Goal: Task Accomplishment & Management: Use online tool/utility

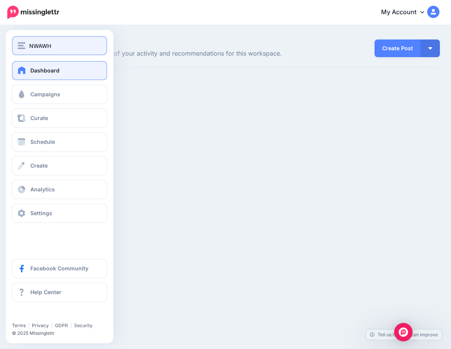
click at [54, 46] on div "NWAWH" at bounding box center [60, 45] width 84 height 9
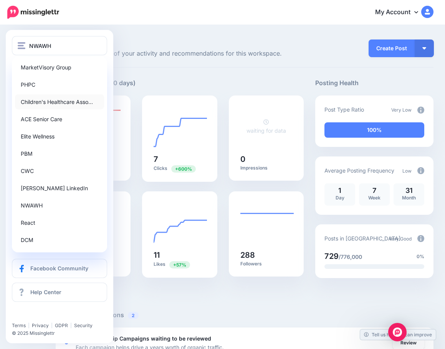
click at [45, 105] on link "Children's Healthcare Asso…" at bounding box center [59, 101] width 89 height 15
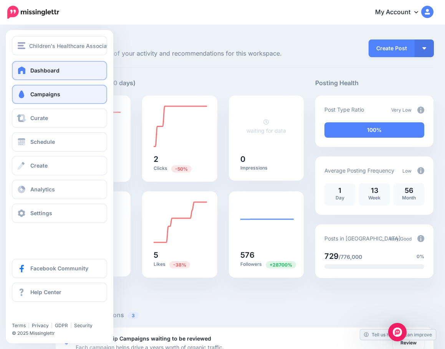
click at [32, 93] on span "Campaigns" at bounding box center [45, 94] width 30 height 7
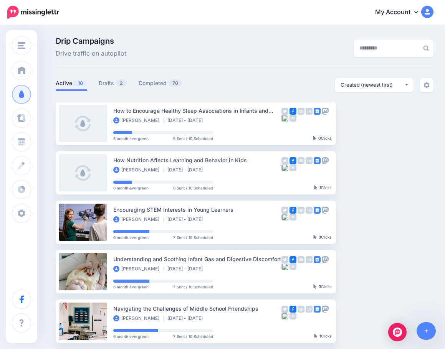
click at [172, 76] on div "Drip Campaigns Drive traffic on autopilot Active 10 2" at bounding box center [244, 314] width 389 height 554
click at [102, 82] on link "Drafts 2" at bounding box center [113, 83] width 28 height 9
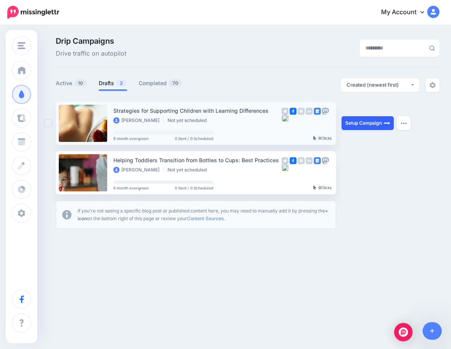
click at [356, 125] on link "Setup Campaign" at bounding box center [367, 123] width 52 height 14
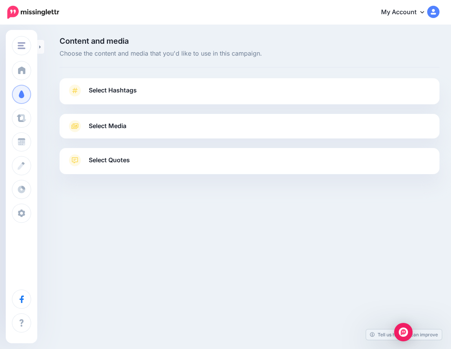
click at [124, 166] on link "Select Quotes" at bounding box center [249, 164] width 364 height 20
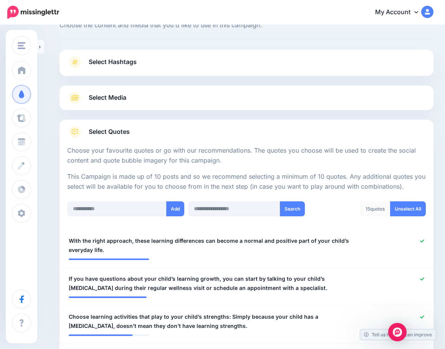
scroll to position [77, 0]
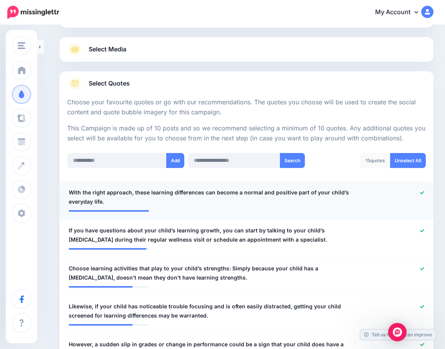
click at [424, 193] on icon at bounding box center [422, 192] width 4 height 3
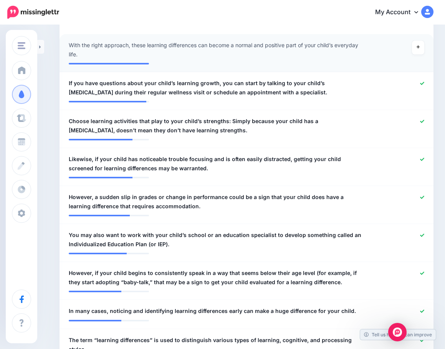
scroll to position [230, 0]
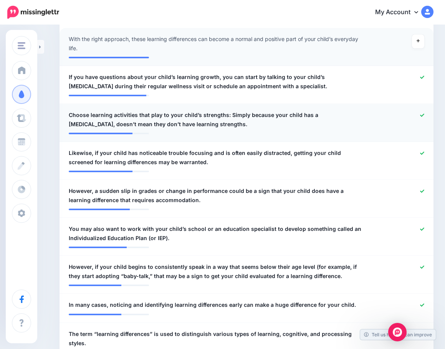
click at [225, 116] on span "Choose learning activities that play to your child’s strengths: Simply because …" at bounding box center [216, 120] width 294 height 18
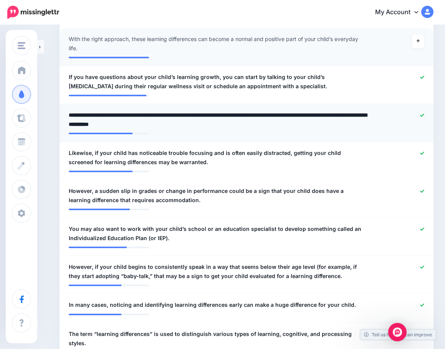
drag, startPoint x: 227, startPoint y: 116, endPoint x: 65, endPoint y: 118, distance: 162.0
click at [61, 119] on li "**********" at bounding box center [247, 123] width 374 height 38
type textarea "**********"
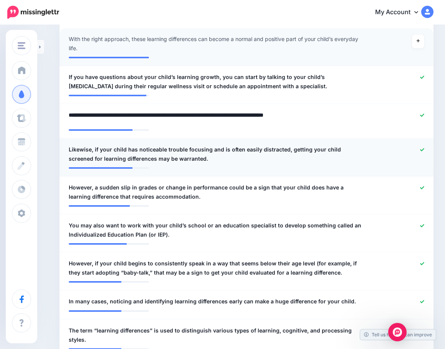
click at [172, 153] on span "Likewise, if your child has noticeable trouble focusing and is often easily dis…" at bounding box center [216, 154] width 294 height 18
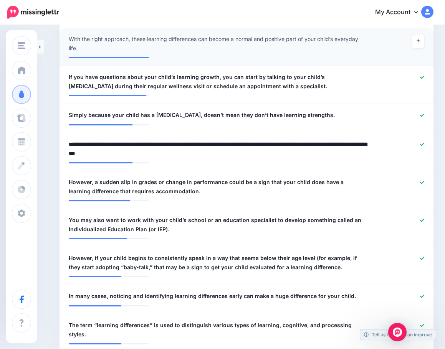
drag, startPoint x: 96, startPoint y: 145, endPoint x: 49, endPoint y: 147, distance: 46.9
type textarea "**********"
click at [161, 189] on span "However, a sudden slip in grades or change in performance could be a sign that …" at bounding box center [216, 187] width 294 height 18
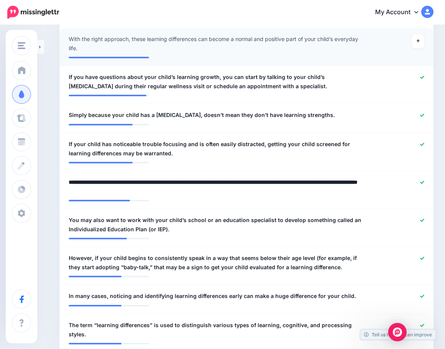
drag, startPoint x: 97, startPoint y: 184, endPoint x: 58, endPoint y: 187, distance: 39.3
type textarea "**********"
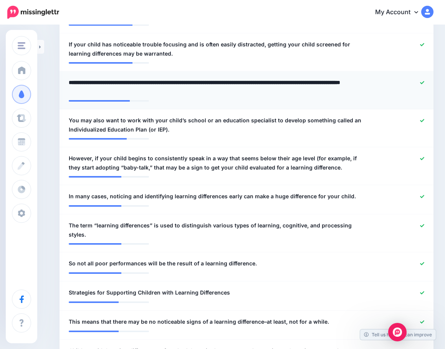
scroll to position [346, 0]
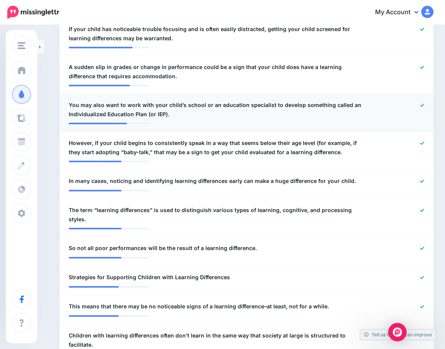
click at [424, 106] on icon at bounding box center [422, 105] width 4 height 3
click at [109, 150] on span "However, if your child begins to consistently speak in a way that seems below t…" at bounding box center [216, 148] width 294 height 18
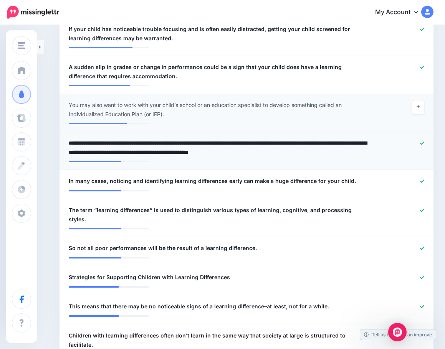
drag, startPoint x: 95, startPoint y: 143, endPoint x: 66, endPoint y: 144, distance: 29.2
click at [66, 144] on div "**********" at bounding box center [216, 148] width 306 height 18
type textarea "**********"
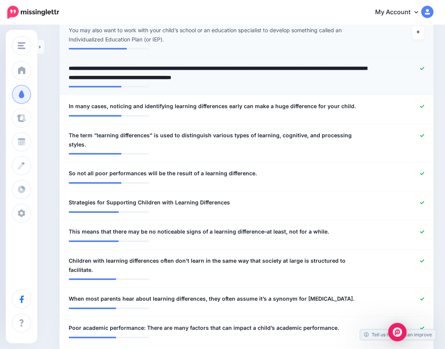
scroll to position [422, 0]
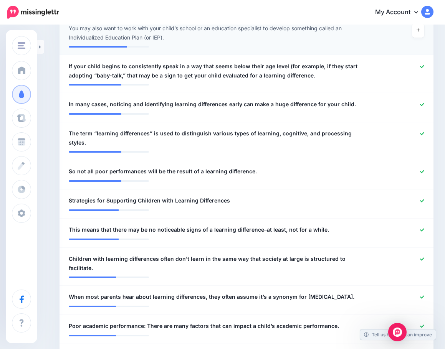
click at [379, 40] on div at bounding box center [399, 33] width 61 height 18
click at [424, 104] on icon at bounding box center [422, 105] width 4 height 4
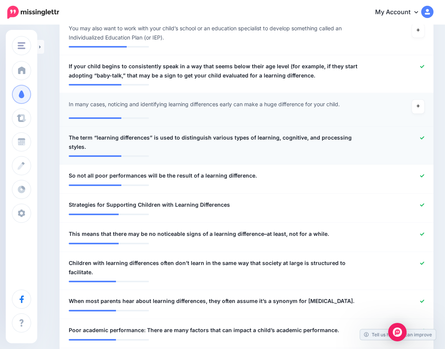
click at [424, 139] on icon at bounding box center [422, 138] width 4 height 4
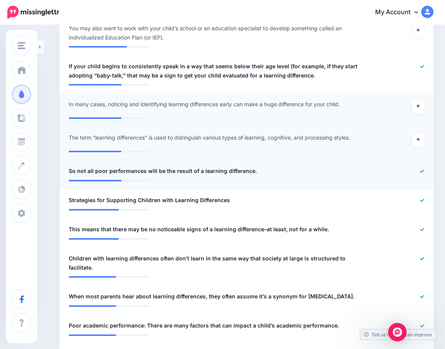
click at [429, 167] on div at bounding box center [399, 172] width 61 height 10
click at [424, 201] on icon at bounding box center [422, 201] width 4 height 4
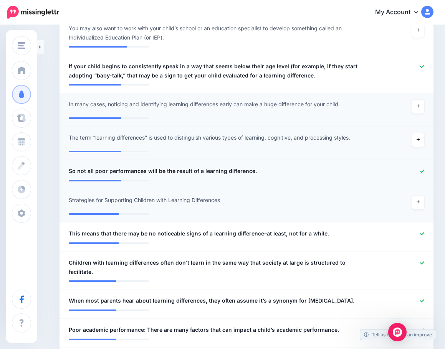
click at [424, 171] on icon at bounding box center [422, 171] width 4 height 4
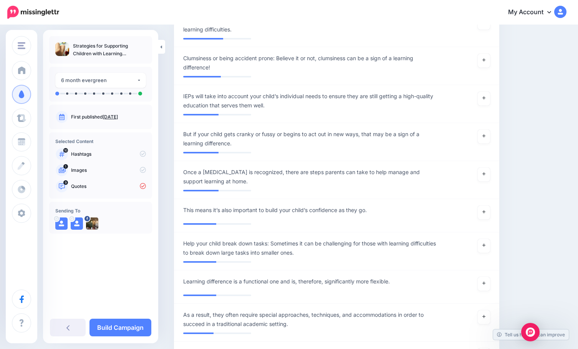
scroll to position [998, 0]
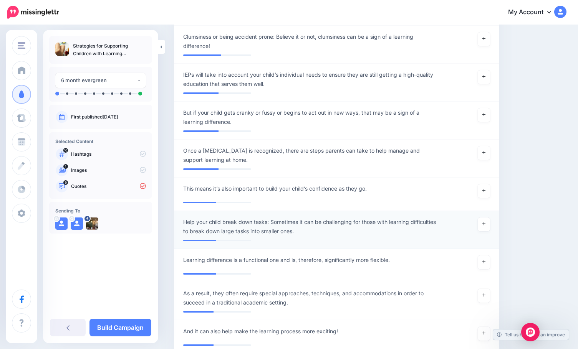
click at [333, 236] on div at bounding box center [336, 238] width 307 height 4
click at [268, 218] on span "Help your child break down tasks: Sometimes it can be challenging for those wit…" at bounding box center [310, 227] width 254 height 18
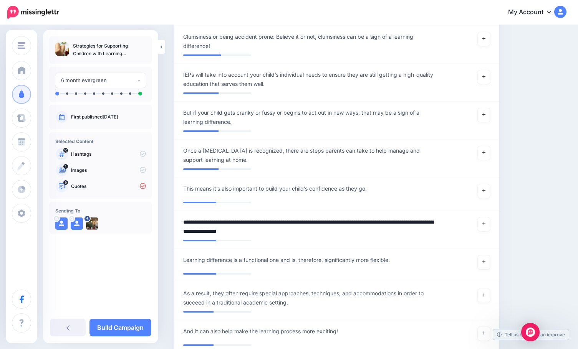
drag, startPoint x: 272, startPoint y: 204, endPoint x: 167, endPoint y: 202, distance: 104.8
click at [167, 202] on div "Content and media Choose the content and media that you'd like to use in this c…" at bounding box center [289, 84] width 578 height 2115
type textarea "**********"
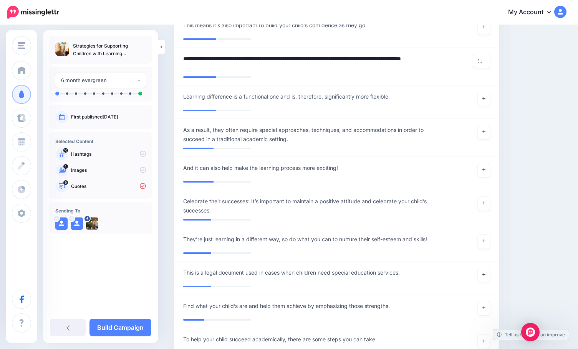
scroll to position [1305, 0]
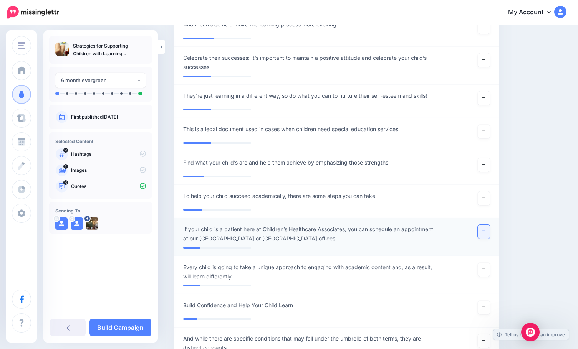
click at [450, 225] on link at bounding box center [484, 232] width 12 height 14
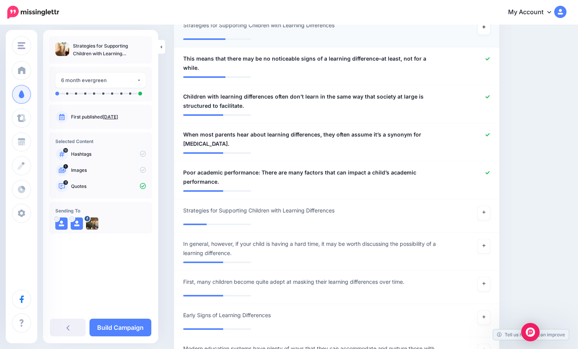
scroll to position [614, 0]
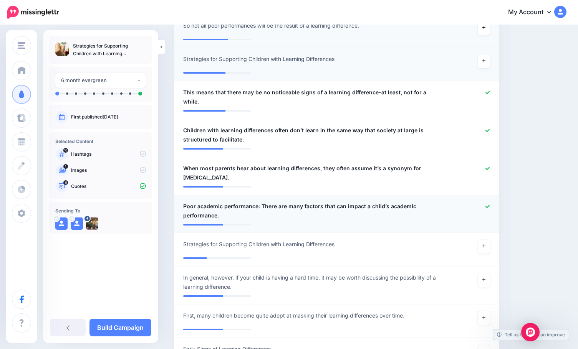
click at [260, 202] on span "Poor academic performance: There are many factors that can impact a child’s aca…" at bounding box center [310, 211] width 254 height 18
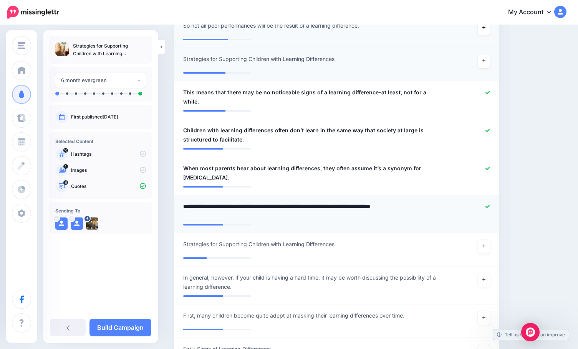
drag, startPoint x: 260, startPoint y: 189, endPoint x: 177, endPoint y: 191, distance: 83.3
click at [177, 195] on li "**********" at bounding box center [336, 214] width 325 height 38
type textarea "**********"
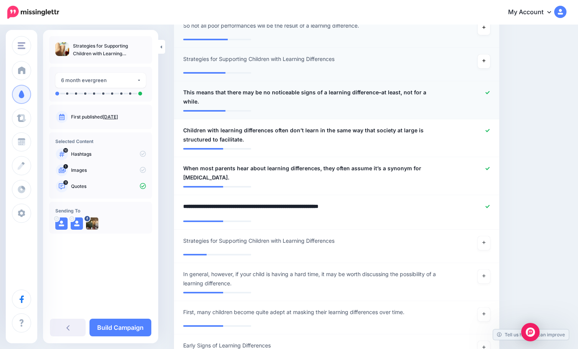
click at [450, 88] on div at bounding box center [469, 97] width 53 height 18
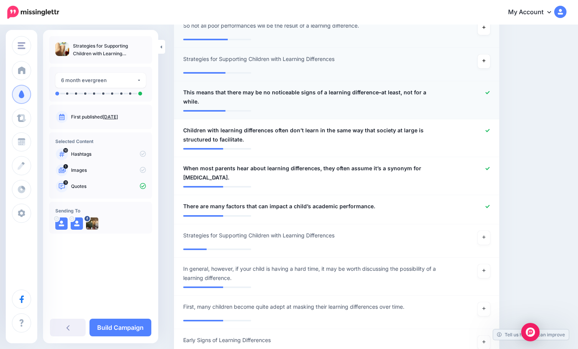
click at [450, 91] on icon at bounding box center [487, 93] width 4 height 4
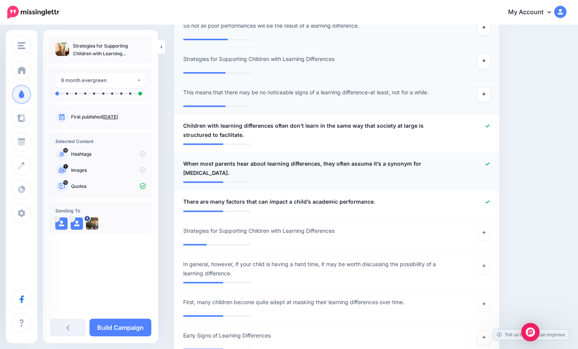
click at [450, 159] on div at bounding box center [469, 168] width 53 height 18
click at [450, 162] on icon at bounding box center [487, 164] width 4 height 4
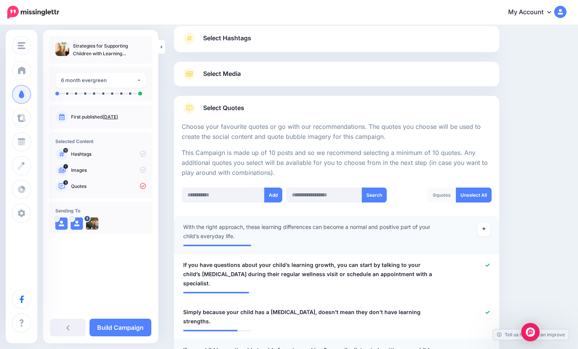
scroll to position [0, 0]
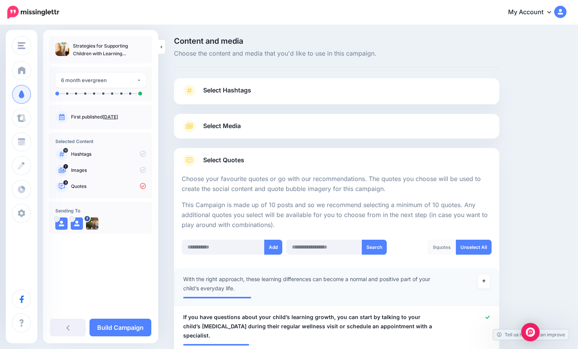
click at [246, 125] on link "Select Media" at bounding box center [337, 126] width 310 height 12
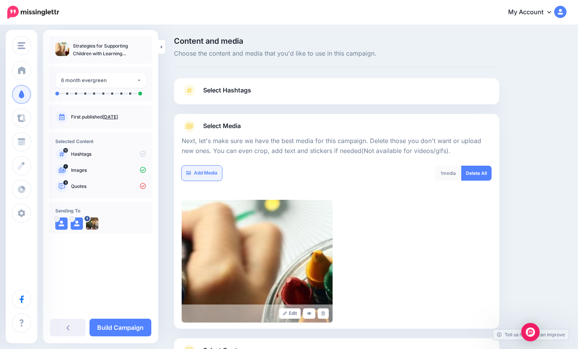
click at [207, 169] on link "Add Media" at bounding box center [202, 173] width 40 height 15
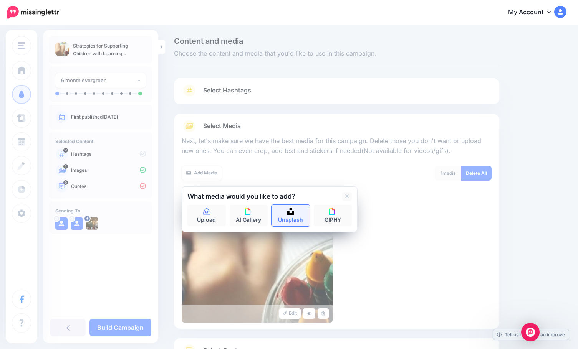
click at [285, 210] on link "Unsplash" at bounding box center [290, 216] width 38 height 22
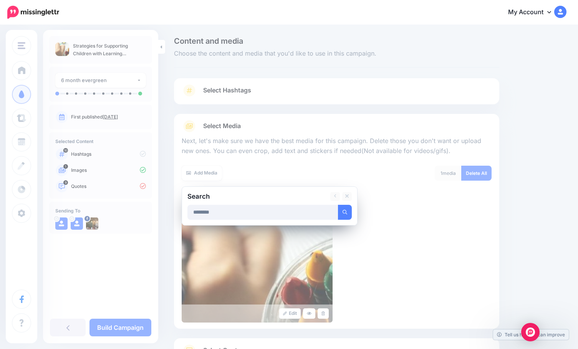
type input "********"
click at [338, 205] on button "submit" at bounding box center [345, 212] width 14 height 15
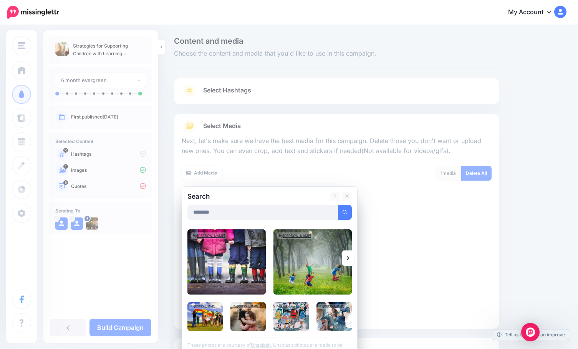
click at [345, 260] on link at bounding box center [348, 258] width 12 height 15
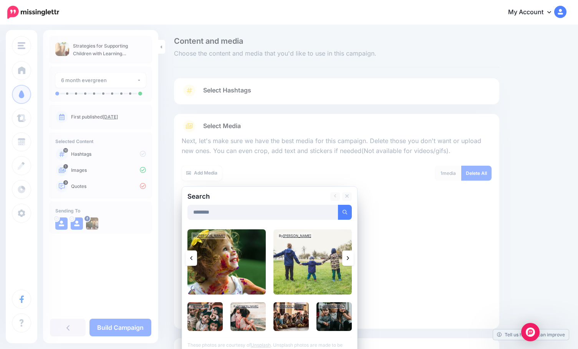
click at [344, 258] on link at bounding box center [348, 258] width 12 height 15
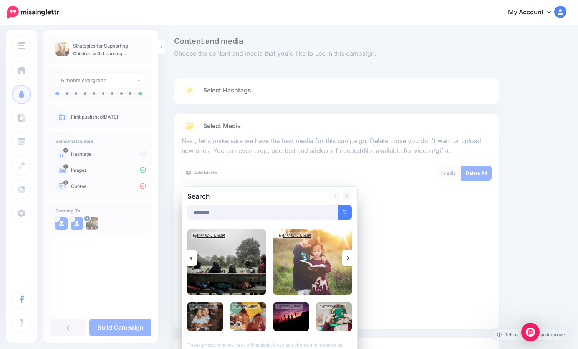
click at [344, 258] on link at bounding box center [348, 258] width 12 height 15
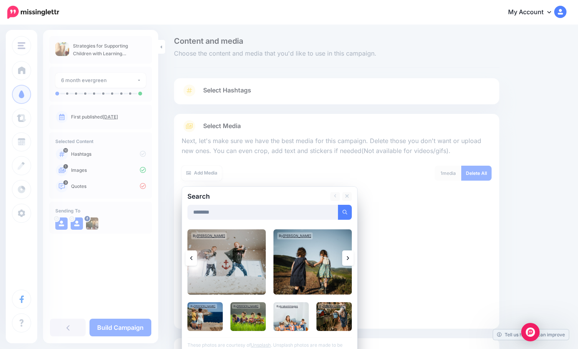
click at [344, 258] on link at bounding box center [348, 258] width 12 height 15
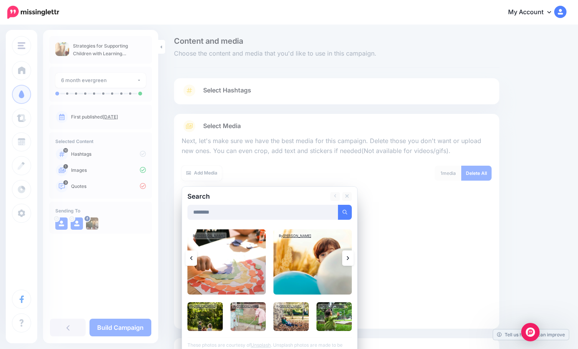
click at [344, 258] on link at bounding box center [348, 258] width 12 height 15
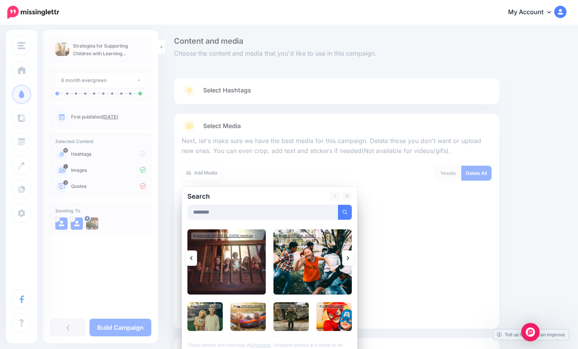
click at [189, 256] on link at bounding box center [191, 258] width 12 height 15
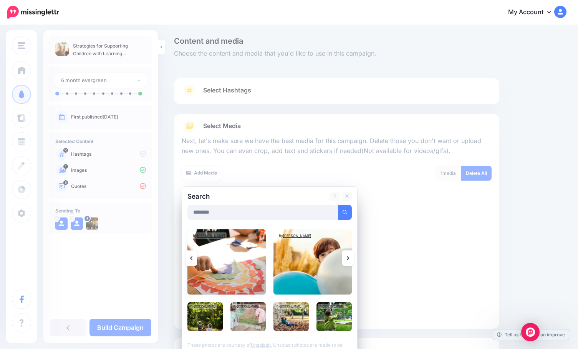
click at [220, 266] on img at bounding box center [226, 262] width 78 height 65
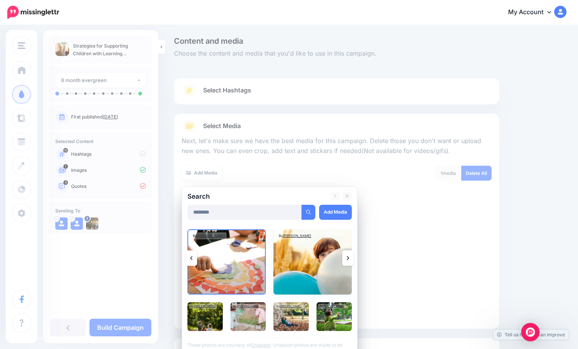
click at [311, 254] on img at bounding box center [312, 262] width 78 height 65
click at [334, 316] on img at bounding box center [333, 317] width 35 height 29
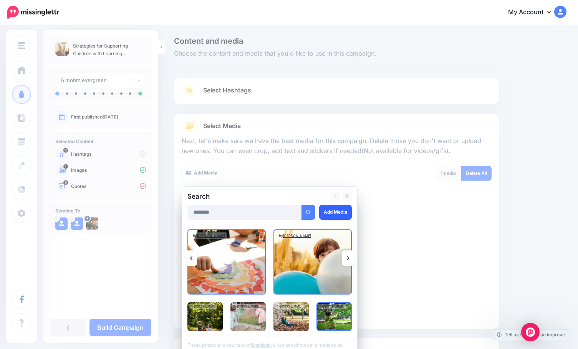
click at [339, 213] on link "Add Media" at bounding box center [335, 212] width 33 height 15
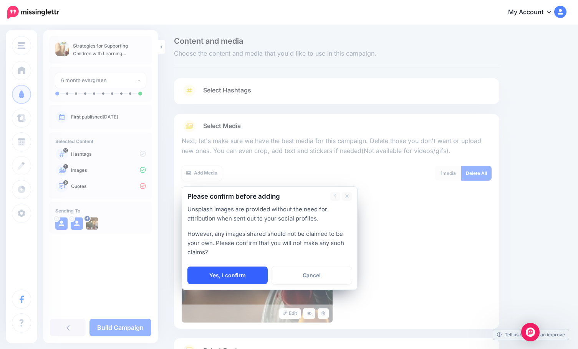
click at [237, 278] on link "Yes, I confirm" at bounding box center [227, 276] width 80 height 18
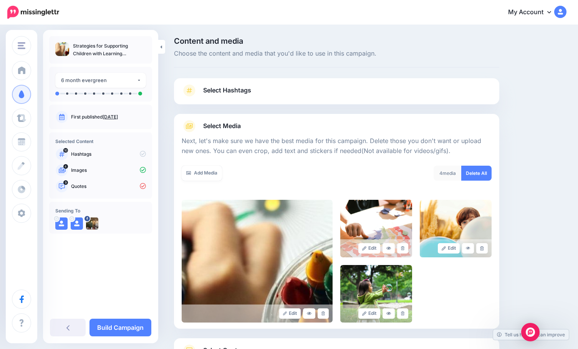
scroll to position [65, 0]
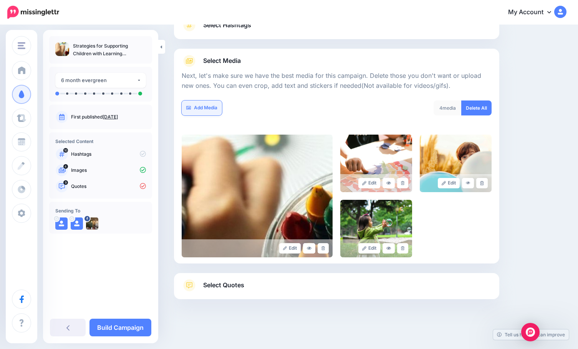
click at [197, 107] on link "Add Media" at bounding box center [202, 108] width 40 height 15
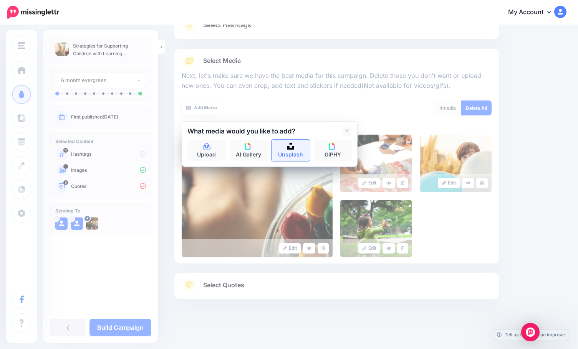
click at [298, 149] on link "Unsplash" at bounding box center [290, 151] width 38 height 22
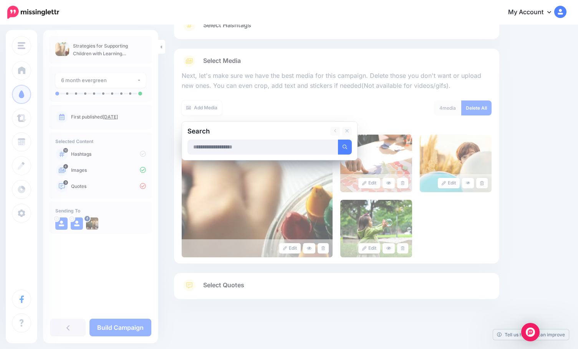
click at [291, 151] on input "text" at bounding box center [262, 147] width 151 height 15
type input "********"
click at [338, 140] on button "submit" at bounding box center [345, 147] width 14 height 15
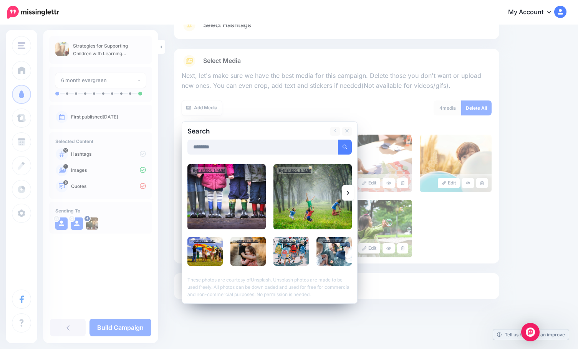
click at [347, 192] on icon at bounding box center [348, 193] width 2 height 6
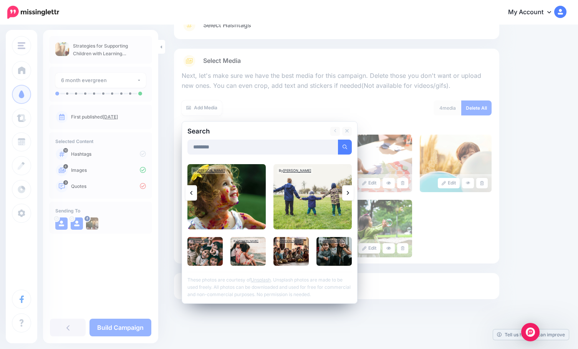
click at [347, 192] on icon at bounding box center [348, 193] width 2 height 6
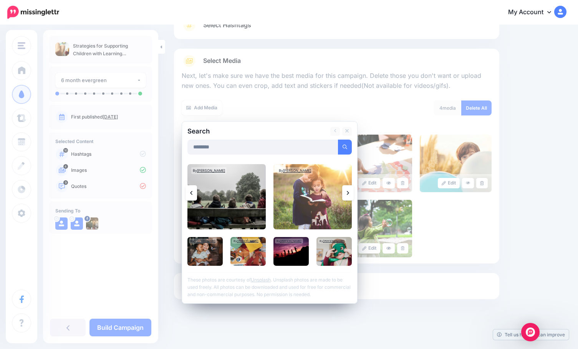
click at [347, 192] on icon at bounding box center [348, 193] width 2 height 4
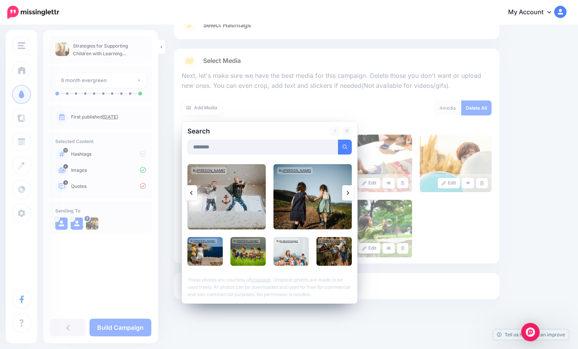
click at [347, 192] on icon at bounding box center [348, 193] width 2 height 4
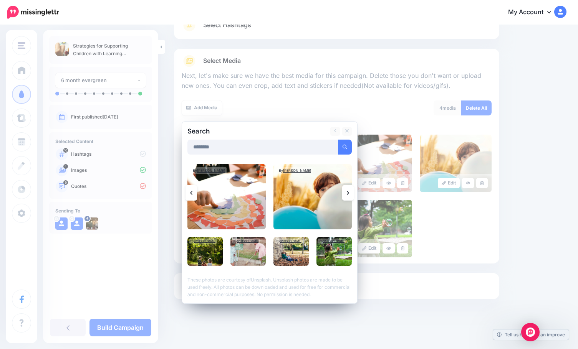
click at [347, 191] on icon at bounding box center [348, 193] width 2 height 6
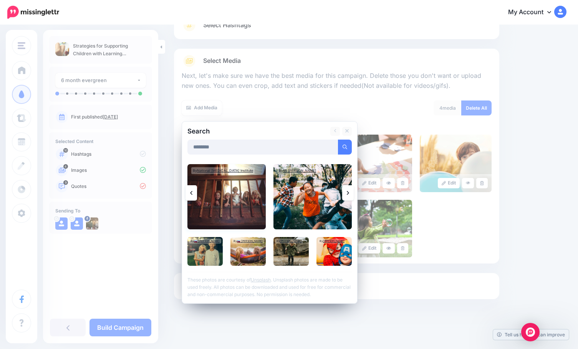
click at [245, 202] on img at bounding box center [226, 196] width 78 height 65
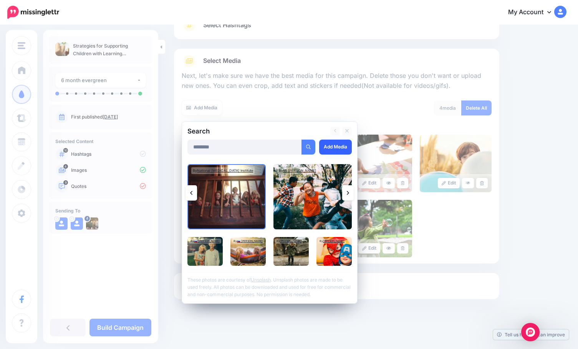
click at [331, 143] on link "Add Media" at bounding box center [335, 147] width 33 height 15
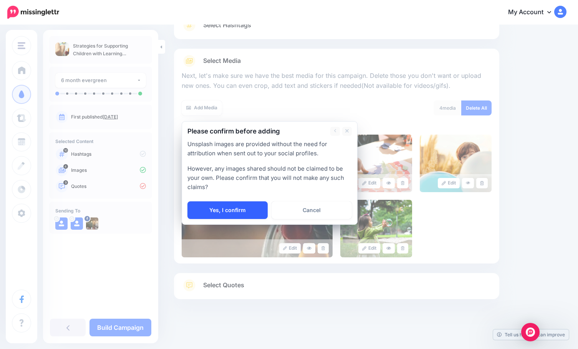
click at [211, 214] on link "Yes, I confirm" at bounding box center [227, 211] width 80 height 18
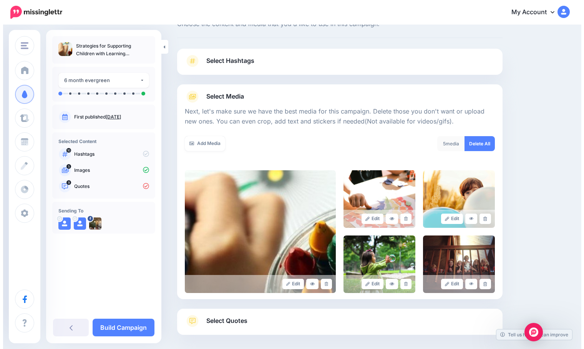
scroll to position [0, 0]
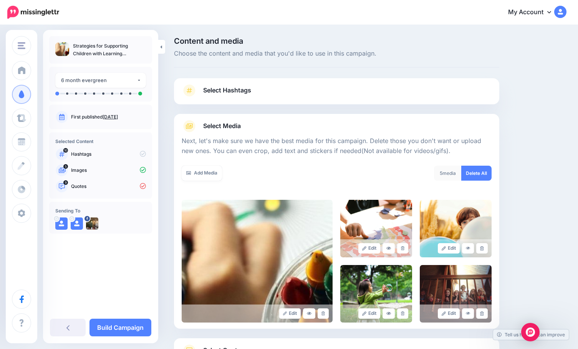
click at [248, 93] on span "Select Hashtags" at bounding box center [227, 90] width 48 height 10
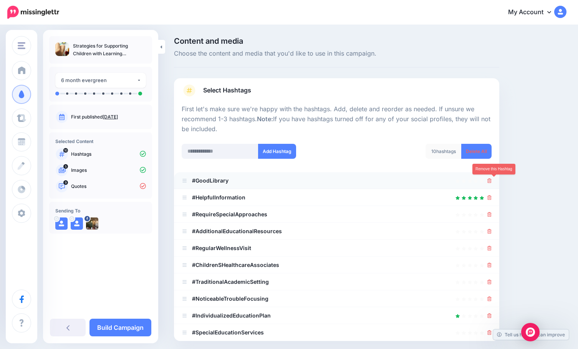
click at [450, 179] on icon at bounding box center [489, 181] width 4 height 5
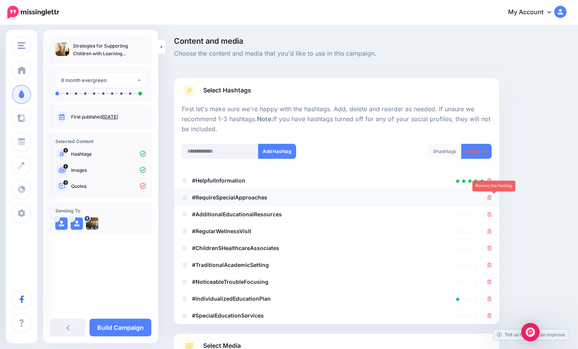
click at [450, 198] on icon at bounding box center [489, 197] width 4 height 5
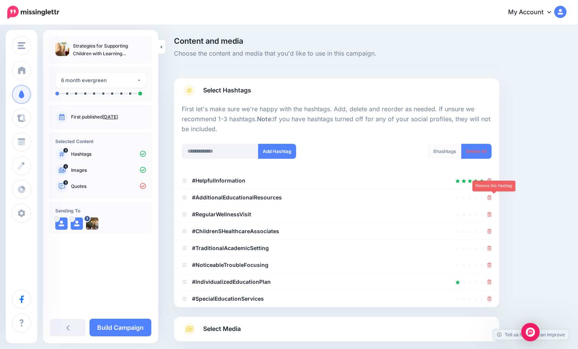
click at [450, 198] on icon at bounding box center [489, 197] width 4 height 5
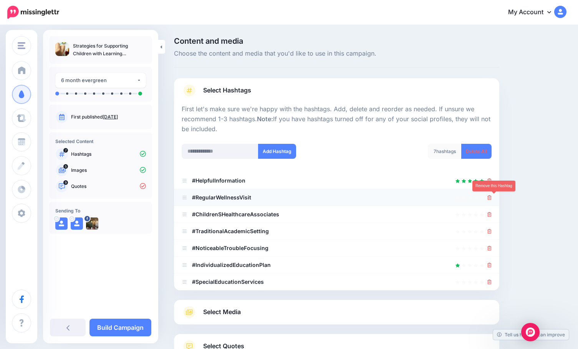
click at [450, 199] on icon at bounding box center [489, 197] width 4 height 5
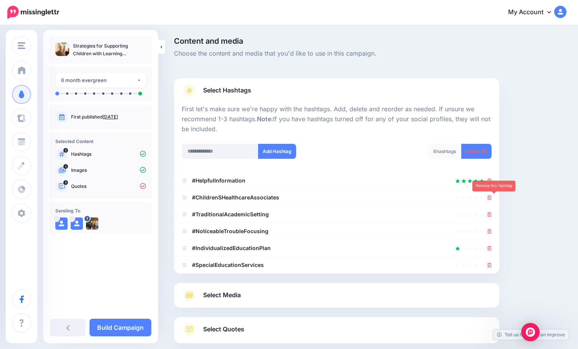
click at [450, 199] on icon at bounding box center [489, 197] width 4 height 5
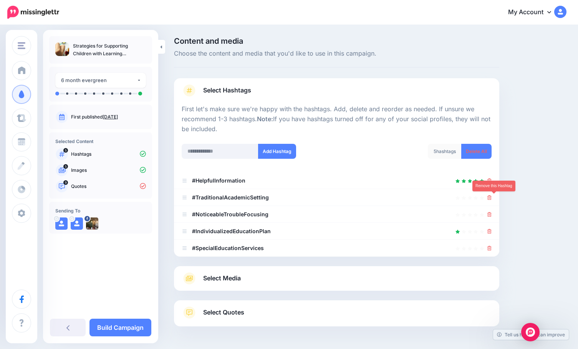
click at [450, 199] on icon at bounding box center [489, 197] width 4 height 5
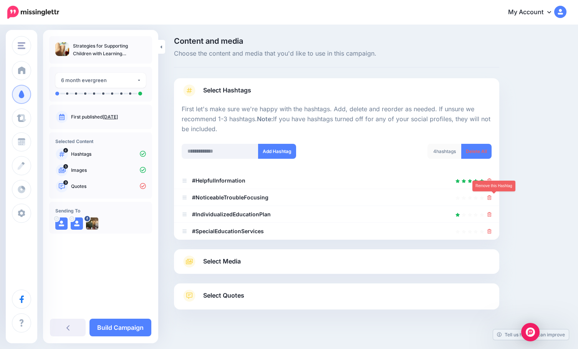
click at [450, 199] on icon at bounding box center [489, 197] width 4 height 5
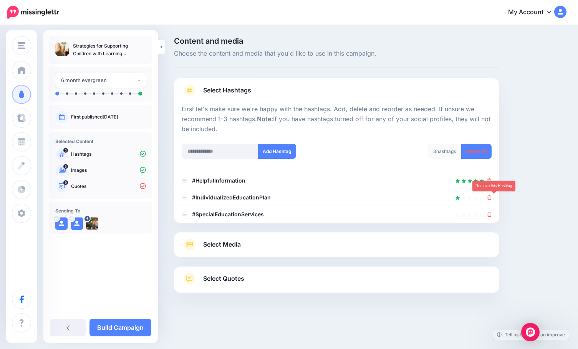
click at [450, 199] on icon at bounding box center [489, 197] width 4 height 5
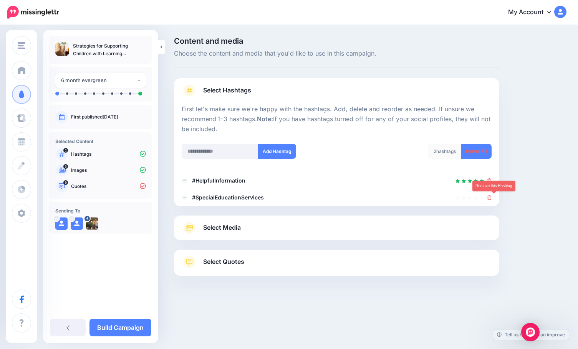
click at [450, 199] on icon at bounding box center [489, 197] width 4 height 5
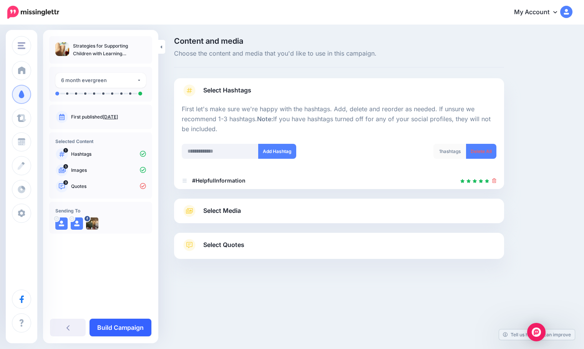
click at [131, 336] on link "Build Campaign" at bounding box center [120, 328] width 62 height 18
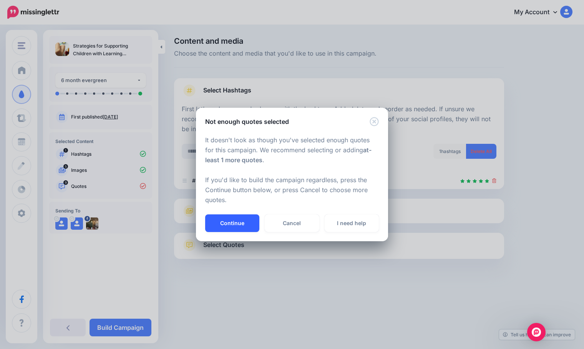
click at [218, 221] on button "Continue" at bounding box center [232, 224] width 54 height 18
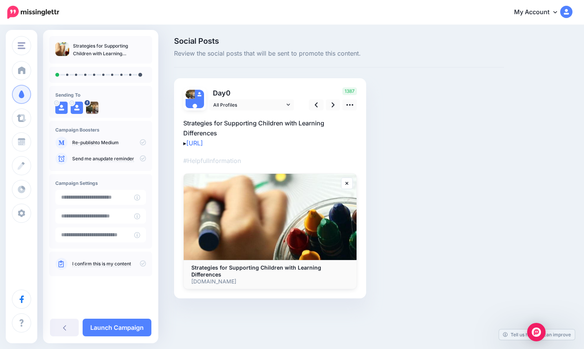
type input "**********"
click at [328, 103] on link at bounding box center [333, 104] width 15 height 11
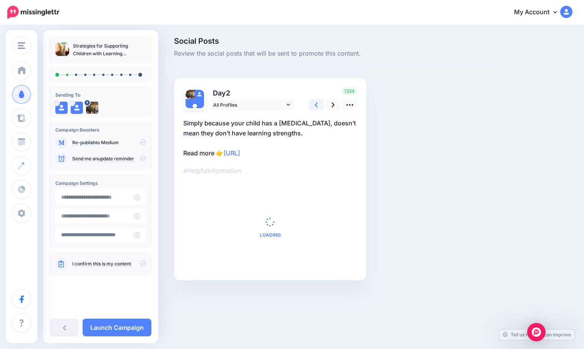
click at [317, 107] on icon at bounding box center [315, 105] width 3 height 5
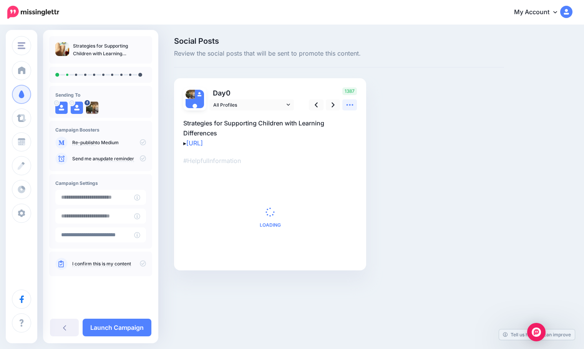
click at [351, 106] on icon at bounding box center [350, 105] width 8 height 8
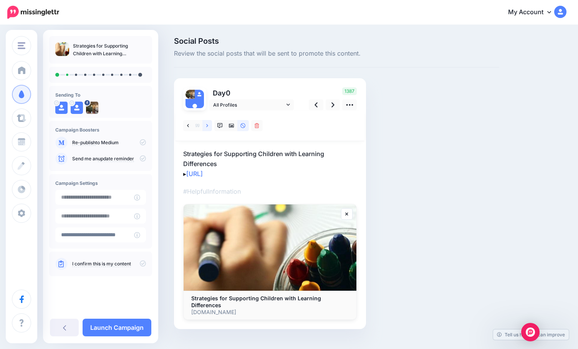
click at [208, 125] on icon at bounding box center [207, 125] width 2 height 5
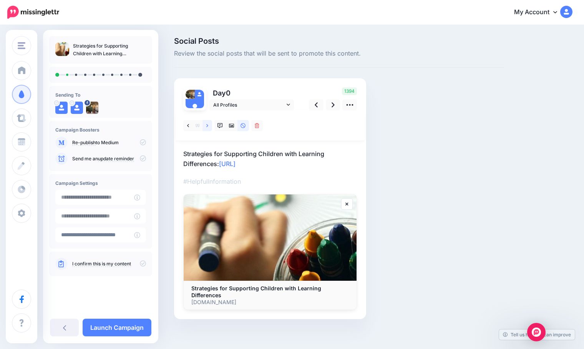
click at [208, 125] on icon at bounding box center [207, 125] width 2 height 5
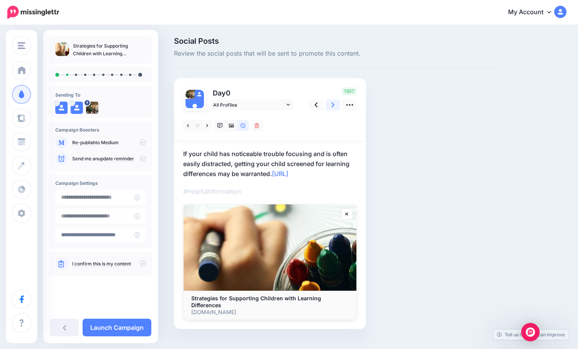
click at [332, 106] on icon at bounding box center [332, 105] width 3 height 8
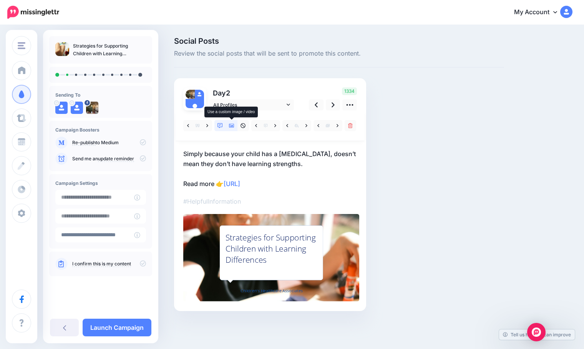
click at [232, 126] on icon at bounding box center [231, 126] width 5 height 4
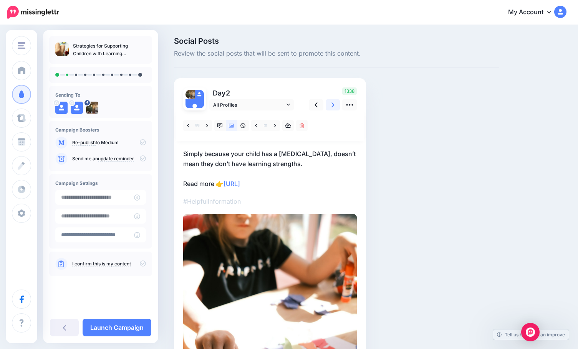
click at [331, 106] on link at bounding box center [333, 104] width 15 height 11
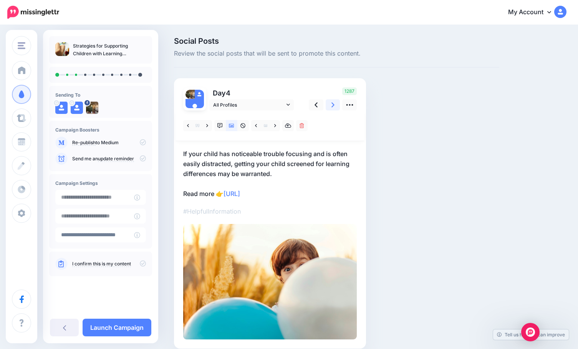
click at [331, 104] on link at bounding box center [333, 104] width 15 height 11
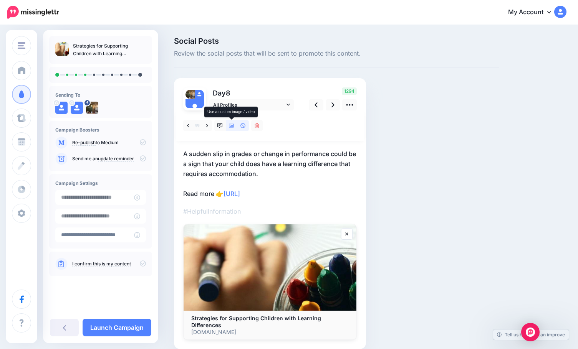
click at [232, 123] on icon at bounding box center [231, 125] width 5 height 5
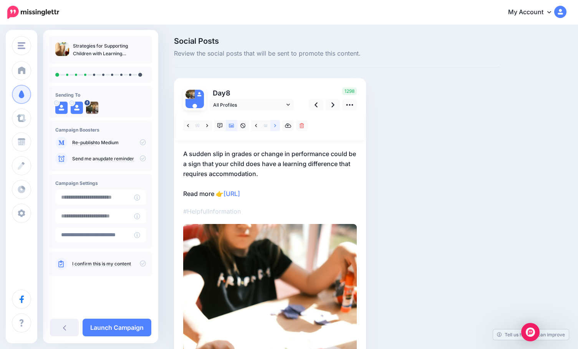
click at [275, 126] on icon at bounding box center [275, 125] width 2 height 5
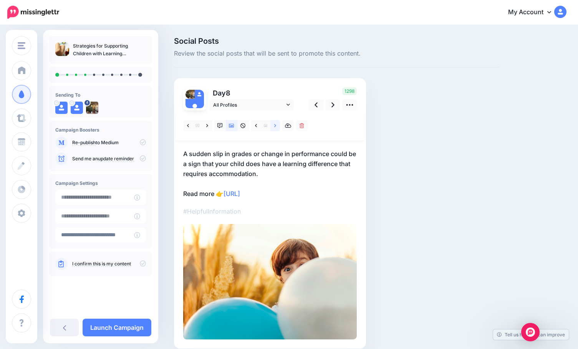
click at [274, 126] on icon at bounding box center [275, 125] width 2 height 5
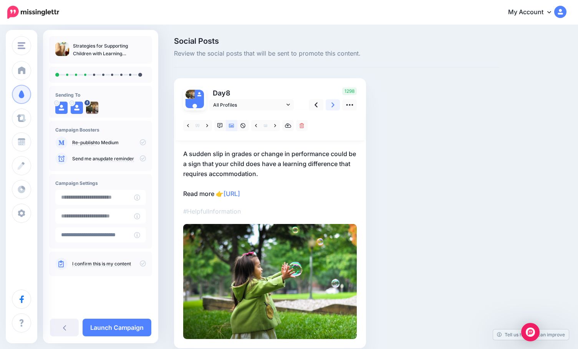
click at [336, 106] on link at bounding box center [333, 104] width 15 height 11
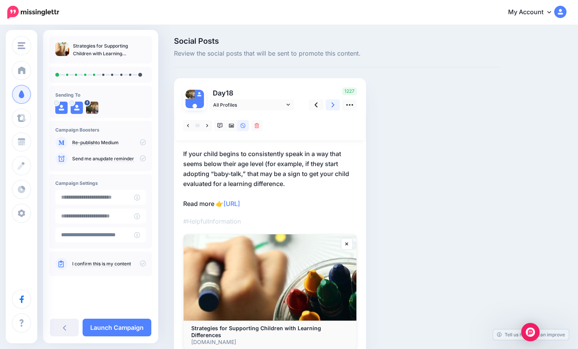
click at [335, 105] on link at bounding box center [333, 104] width 15 height 11
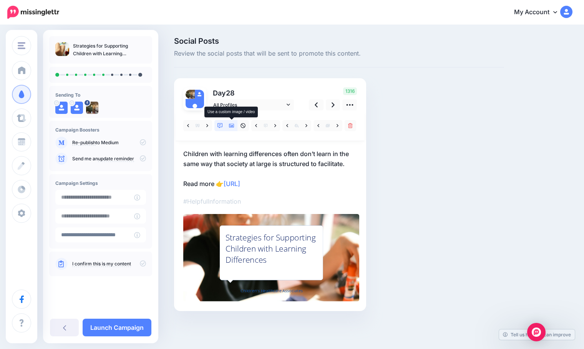
click at [230, 124] on icon at bounding box center [231, 125] width 5 height 5
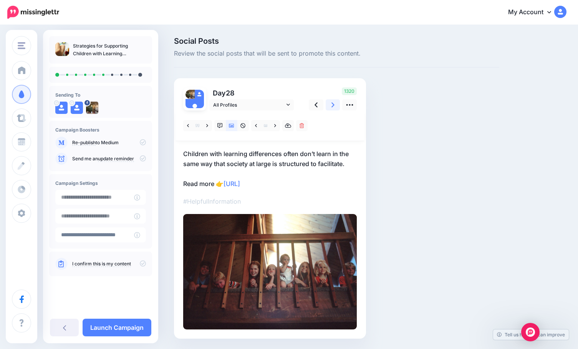
click at [334, 106] on link at bounding box center [333, 104] width 15 height 11
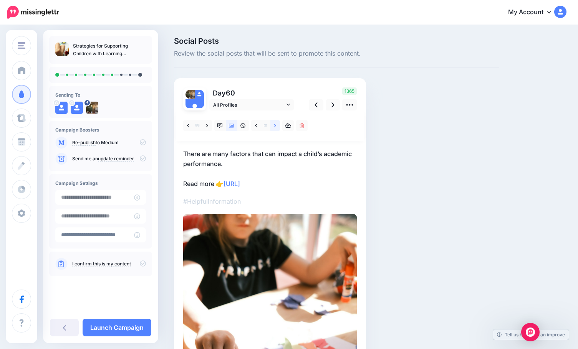
click at [274, 125] on icon at bounding box center [275, 125] width 2 height 5
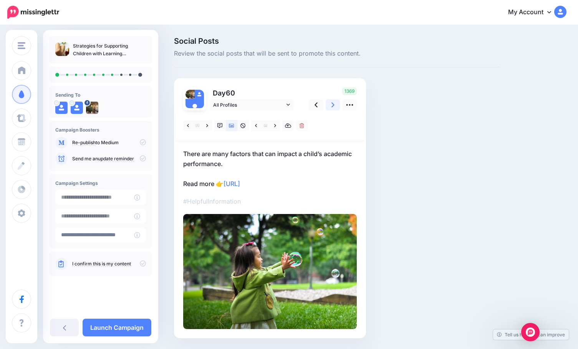
click at [331, 106] on link at bounding box center [333, 104] width 15 height 11
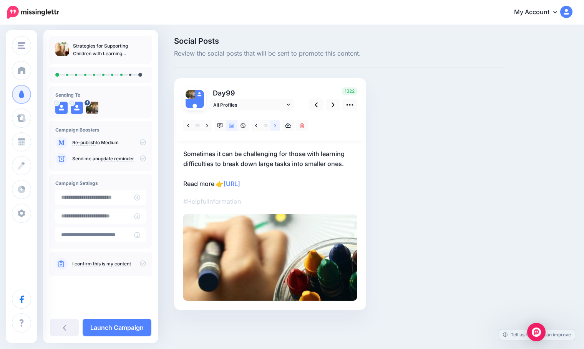
click at [273, 124] on link at bounding box center [275, 125] width 10 height 11
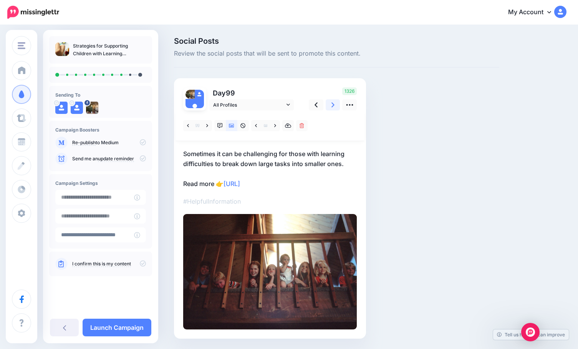
click at [334, 109] on link at bounding box center [333, 104] width 15 height 11
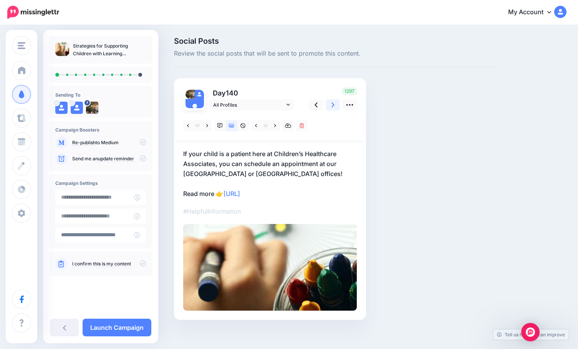
click at [337, 105] on link at bounding box center [333, 104] width 15 height 11
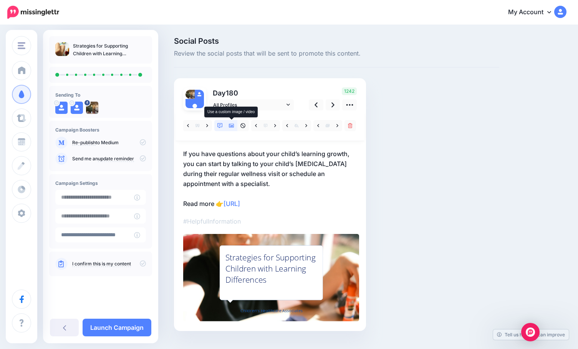
click at [232, 126] on icon at bounding box center [231, 126] width 5 height 4
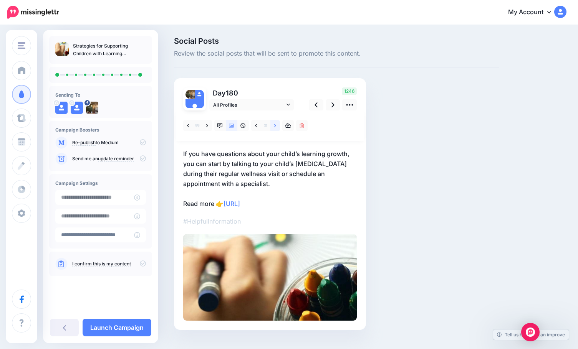
click at [275, 124] on icon at bounding box center [275, 125] width 2 height 5
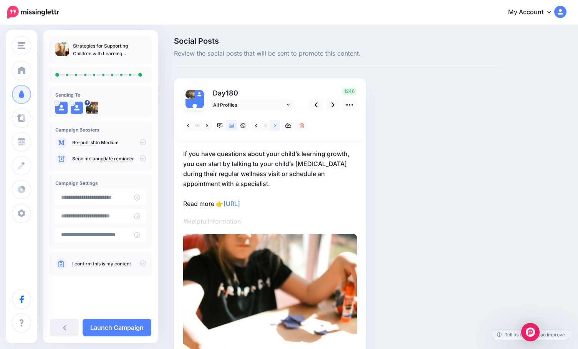
click at [275, 126] on icon at bounding box center [275, 125] width 2 height 3
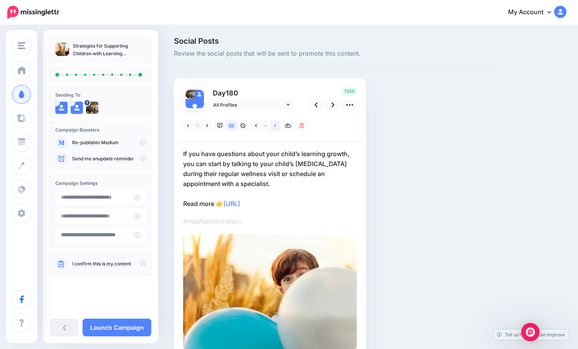
click at [275, 126] on icon at bounding box center [275, 125] width 2 height 3
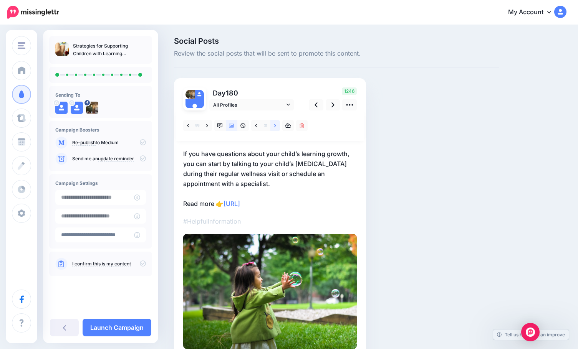
click at [275, 126] on icon at bounding box center [275, 125] width 2 height 3
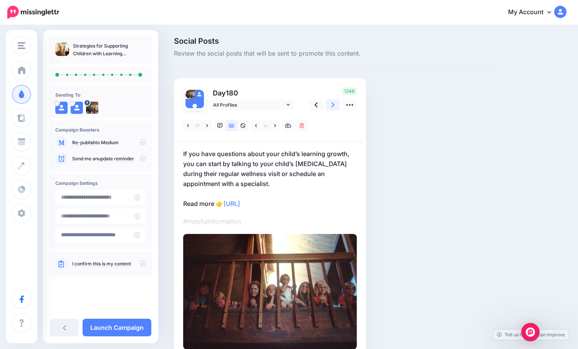
click at [334, 106] on link at bounding box center [333, 104] width 15 height 11
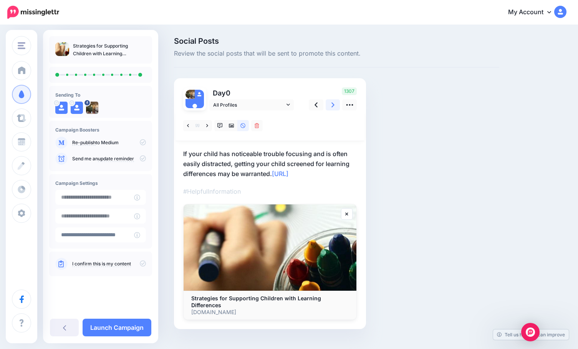
click at [334, 106] on icon at bounding box center [332, 105] width 3 height 8
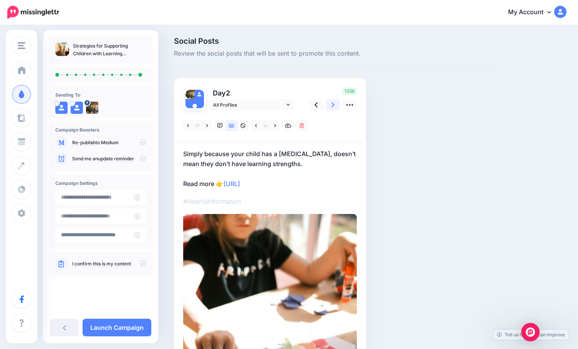
click at [334, 106] on icon at bounding box center [332, 105] width 3 height 8
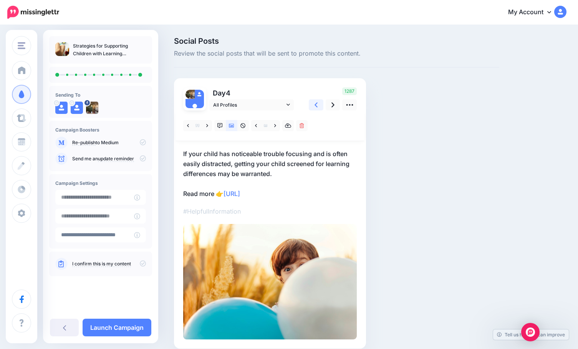
click at [318, 107] on icon at bounding box center [315, 105] width 3 height 8
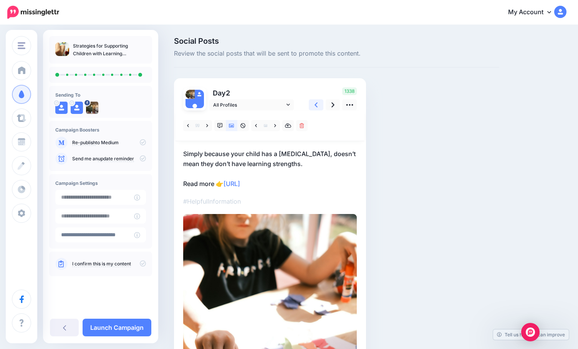
click at [314, 108] on link at bounding box center [316, 104] width 15 height 11
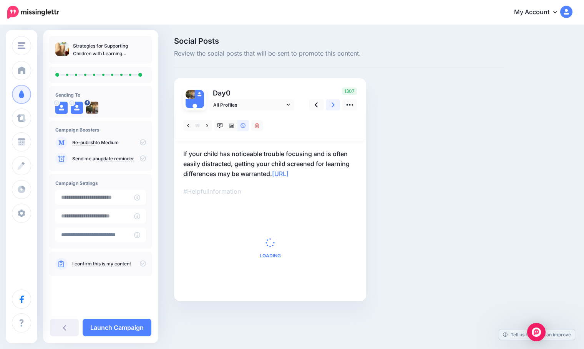
click at [328, 106] on link at bounding box center [333, 104] width 15 height 11
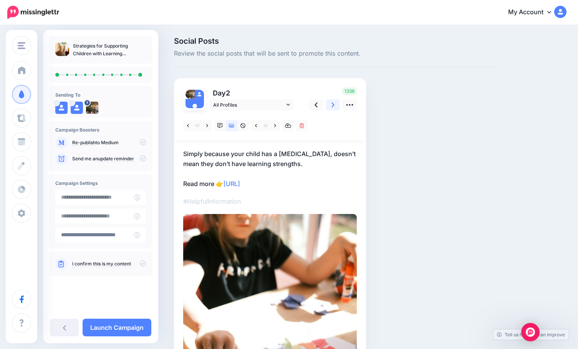
click at [328, 106] on link at bounding box center [333, 104] width 15 height 11
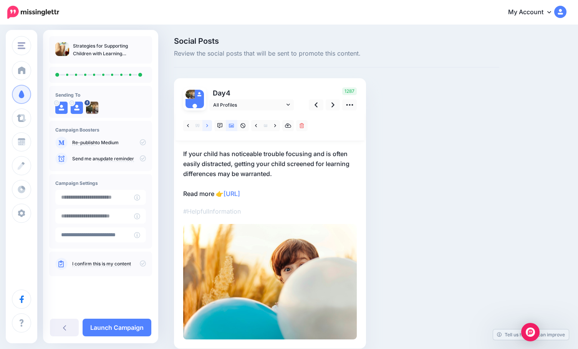
click at [212, 125] on link at bounding box center [207, 125] width 10 height 11
click at [334, 107] on link at bounding box center [333, 104] width 15 height 11
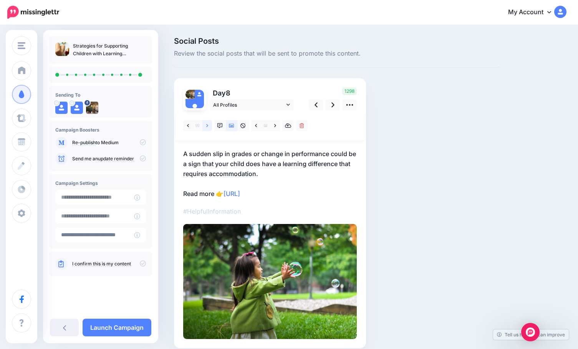
click at [206, 124] on icon at bounding box center [207, 125] width 2 height 5
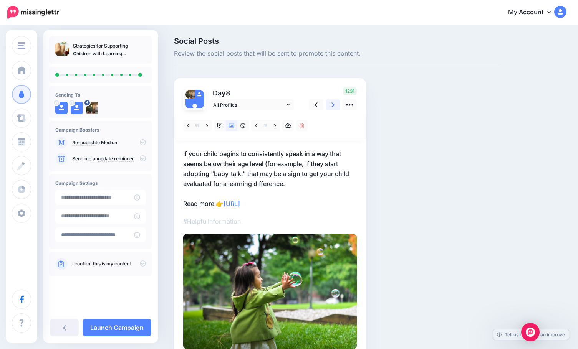
click at [336, 104] on link at bounding box center [333, 104] width 15 height 11
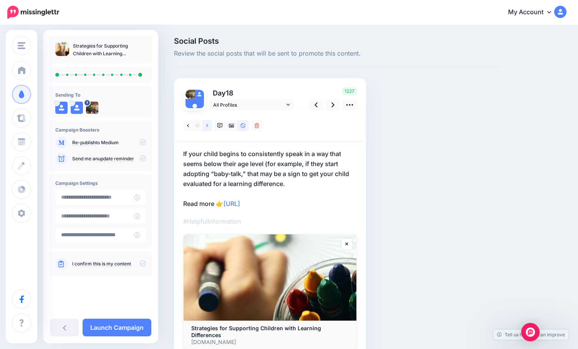
click at [205, 126] on link at bounding box center [207, 125] width 10 height 11
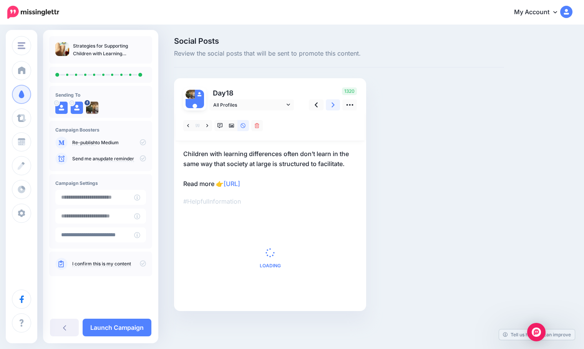
click at [333, 105] on icon at bounding box center [332, 105] width 3 height 8
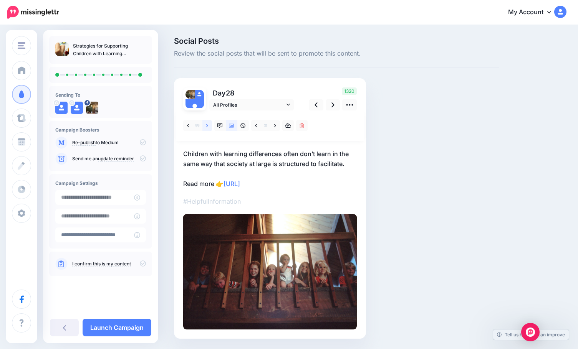
click at [207, 126] on icon at bounding box center [207, 125] width 2 height 3
click at [333, 105] on icon at bounding box center [332, 105] width 3 height 5
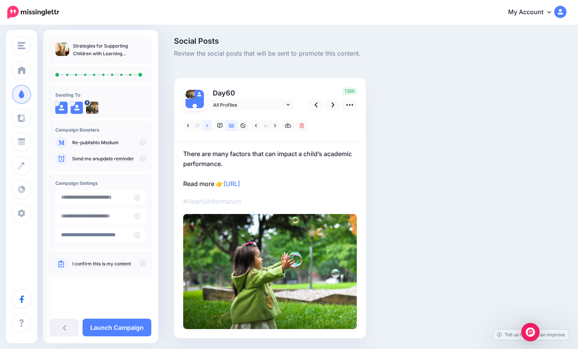
click at [209, 126] on link at bounding box center [207, 125] width 10 height 11
click at [332, 106] on icon at bounding box center [332, 105] width 3 height 8
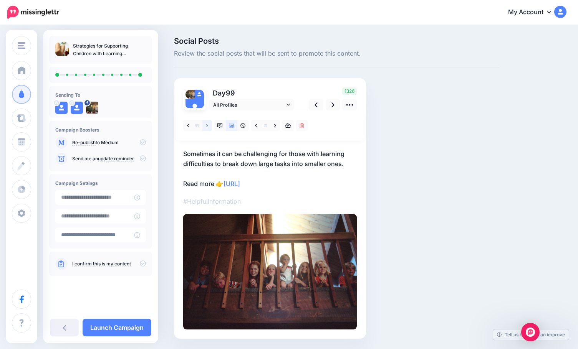
click at [207, 127] on icon at bounding box center [207, 125] width 2 height 3
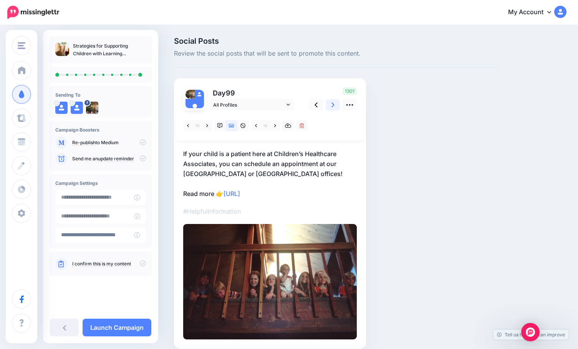
click at [330, 104] on link at bounding box center [333, 104] width 15 height 11
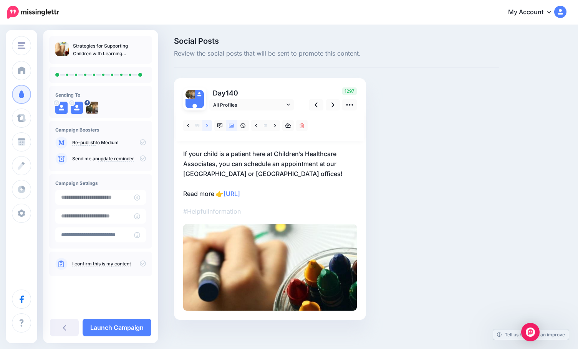
click at [209, 124] on link at bounding box center [207, 125] width 10 height 11
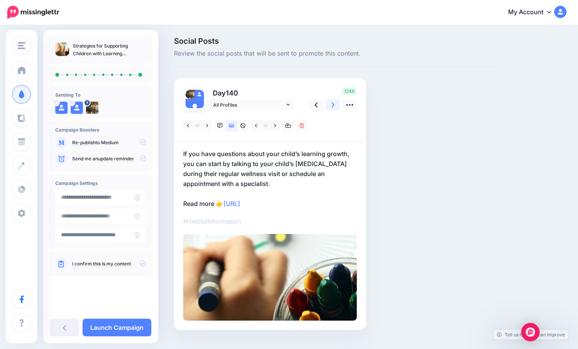
click at [331, 106] on link at bounding box center [333, 104] width 15 height 11
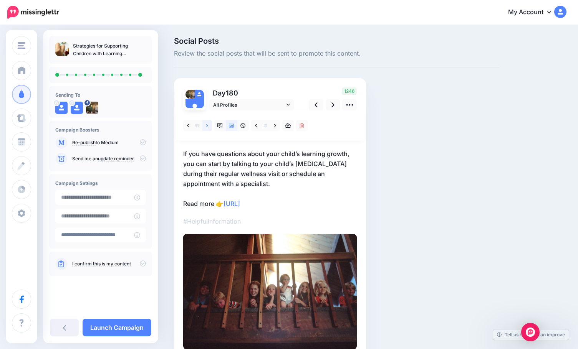
click at [205, 127] on link at bounding box center [207, 125] width 10 height 11
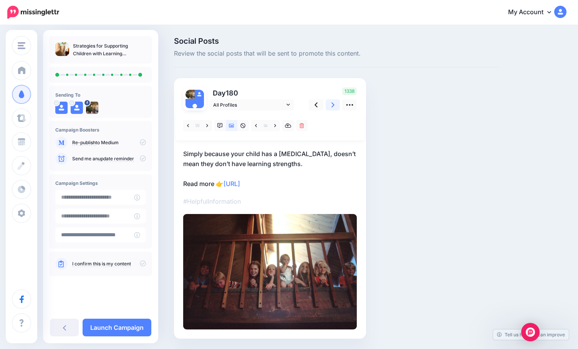
click at [333, 106] on icon at bounding box center [332, 105] width 3 height 5
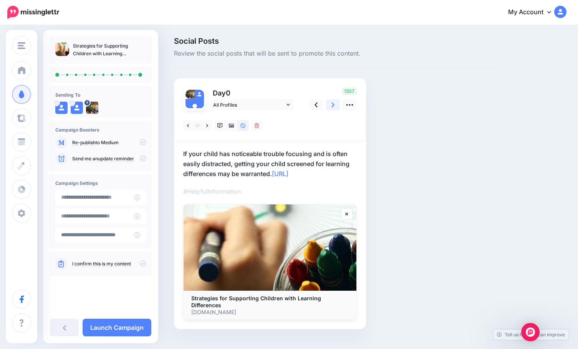
click at [334, 106] on icon at bounding box center [332, 105] width 3 height 5
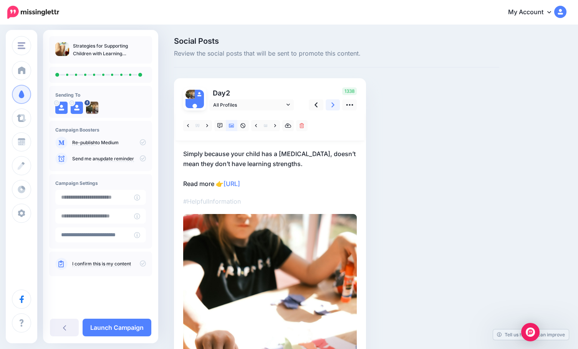
click at [334, 106] on icon at bounding box center [332, 105] width 3 height 5
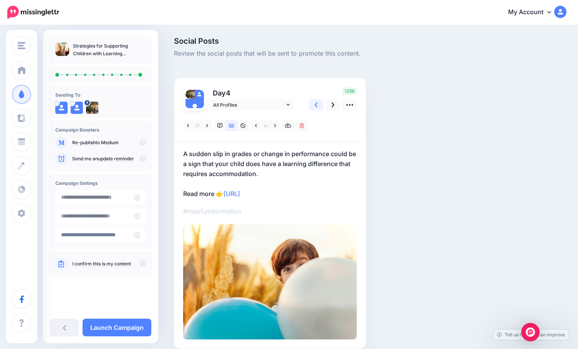
click at [318, 107] on icon at bounding box center [315, 105] width 3 height 8
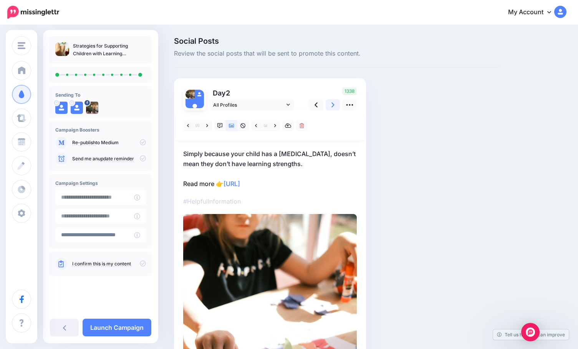
click at [338, 106] on link at bounding box center [333, 104] width 15 height 11
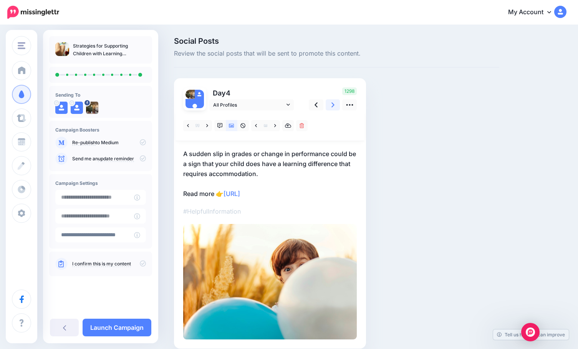
click at [338, 106] on link at bounding box center [333, 104] width 15 height 11
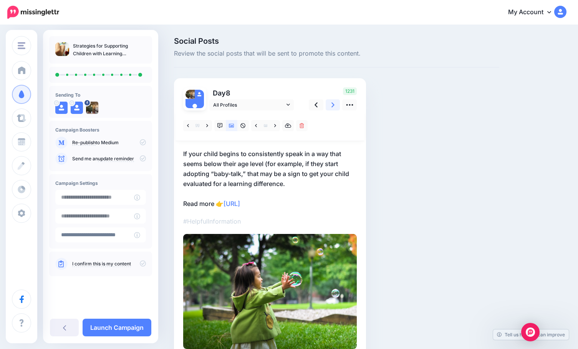
click at [338, 106] on link at bounding box center [333, 104] width 15 height 11
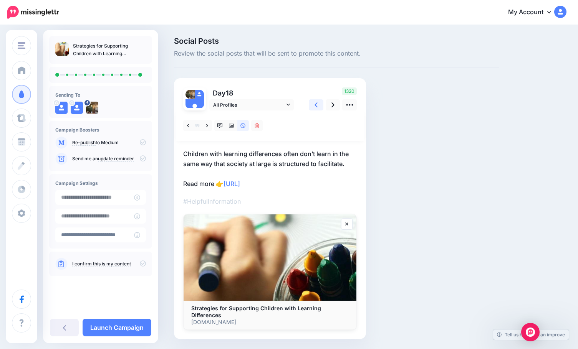
click at [314, 109] on icon at bounding box center [315, 105] width 3 height 8
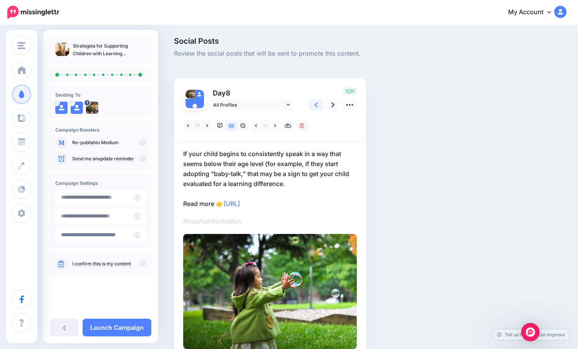
click at [314, 109] on icon at bounding box center [315, 105] width 3 height 8
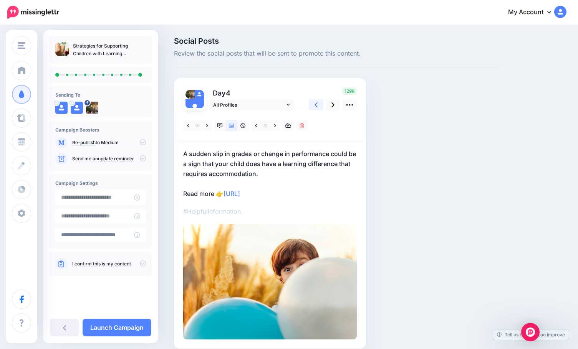
click at [314, 109] on icon at bounding box center [315, 105] width 3 height 8
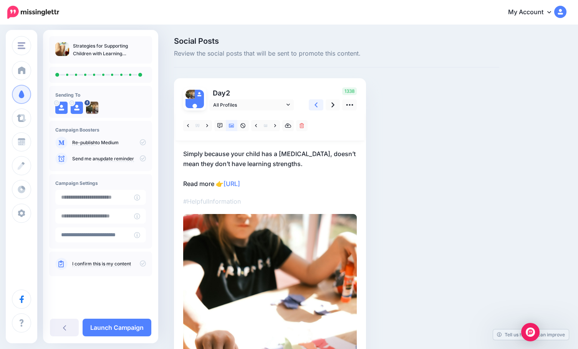
click at [315, 107] on icon at bounding box center [315, 105] width 3 height 8
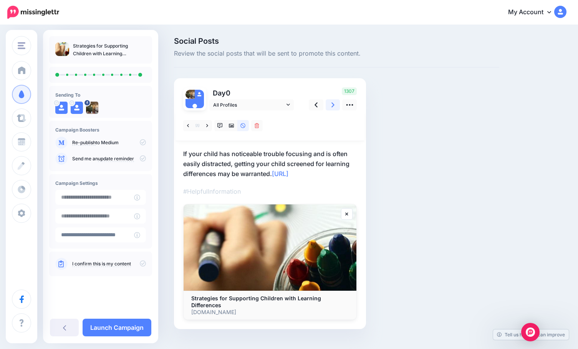
click at [333, 105] on icon at bounding box center [332, 105] width 3 height 8
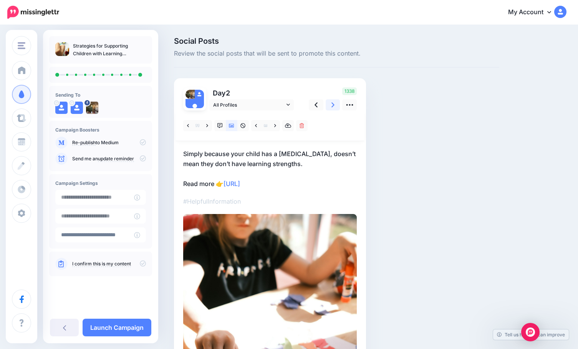
click at [333, 105] on icon at bounding box center [332, 105] width 3 height 8
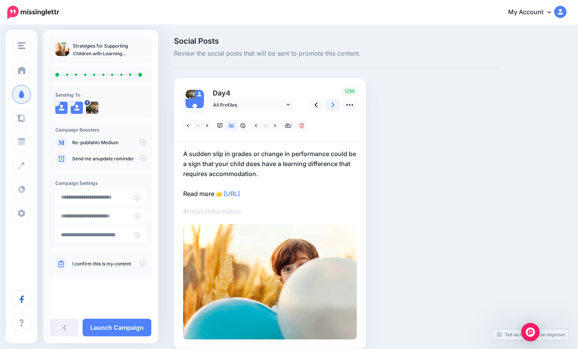
click at [333, 105] on icon at bounding box center [332, 105] width 3 height 8
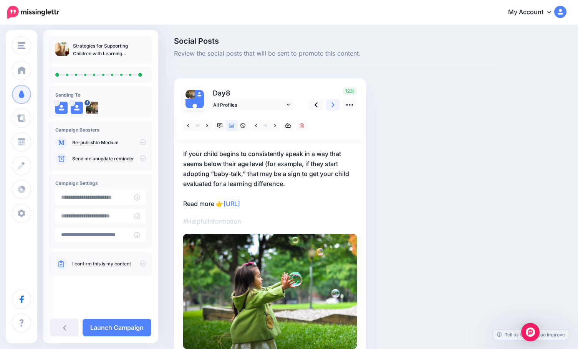
click at [333, 105] on icon at bounding box center [332, 105] width 3 height 8
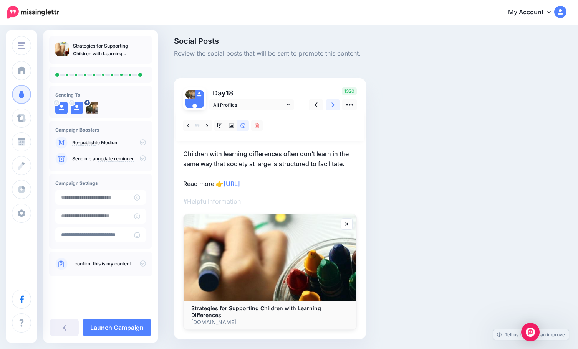
click at [333, 105] on icon at bounding box center [332, 105] width 3 height 8
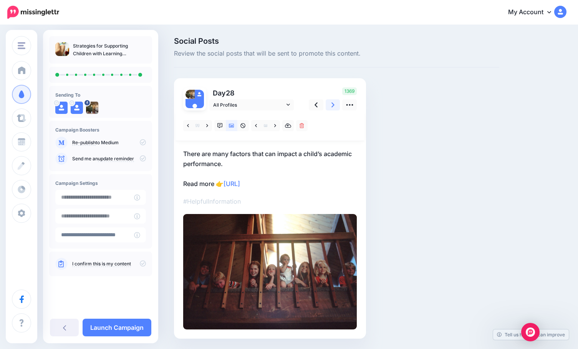
click at [333, 105] on icon at bounding box center [332, 105] width 3 height 8
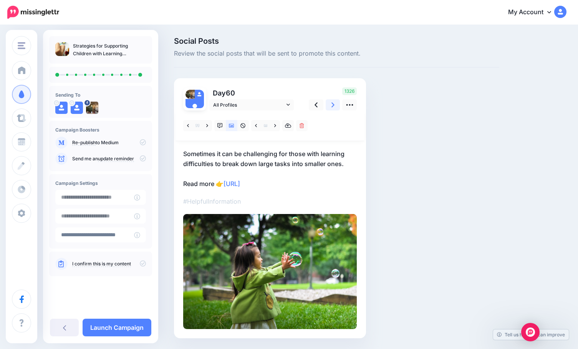
click at [333, 105] on icon at bounding box center [332, 105] width 3 height 8
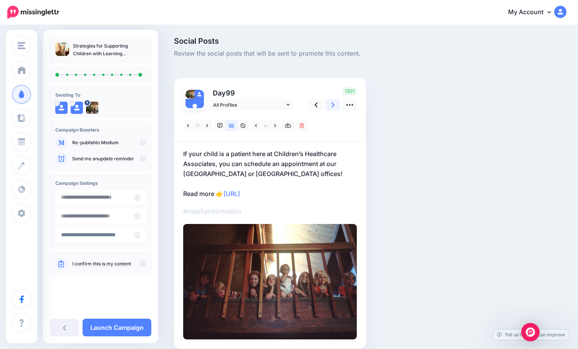
click at [333, 105] on icon at bounding box center [332, 105] width 3 height 8
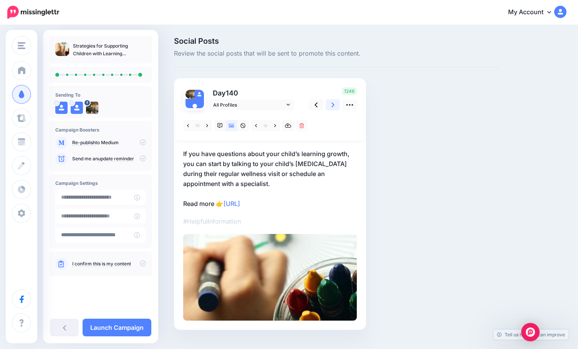
click at [333, 105] on icon at bounding box center [332, 105] width 3 height 8
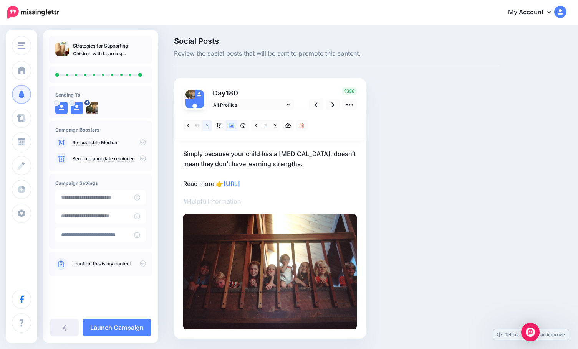
click at [207, 127] on icon at bounding box center [207, 125] width 2 height 3
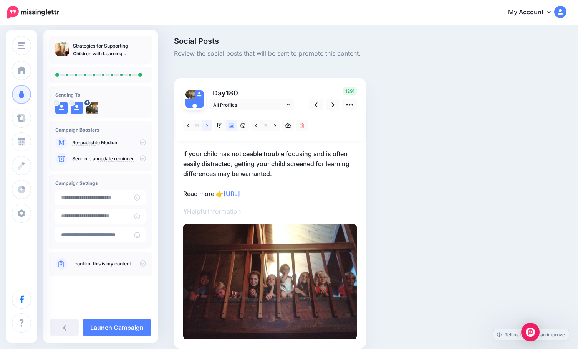
click at [207, 127] on icon at bounding box center [207, 125] width 2 height 3
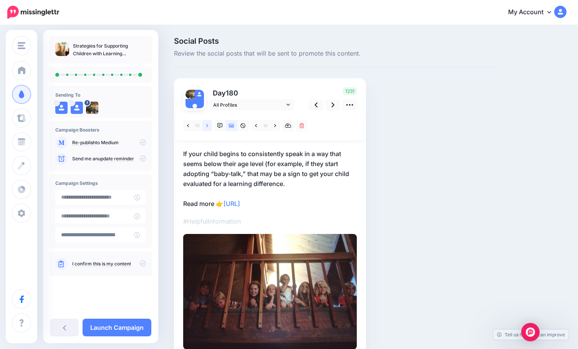
click at [207, 127] on icon at bounding box center [207, 125] width 2 height 3
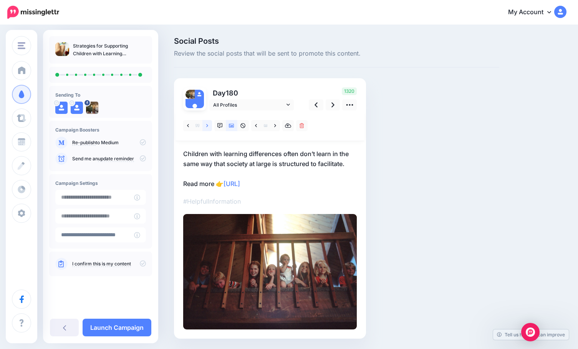
click at [207, 127] on icon at bounding box center [207, 125] width 2 height 3
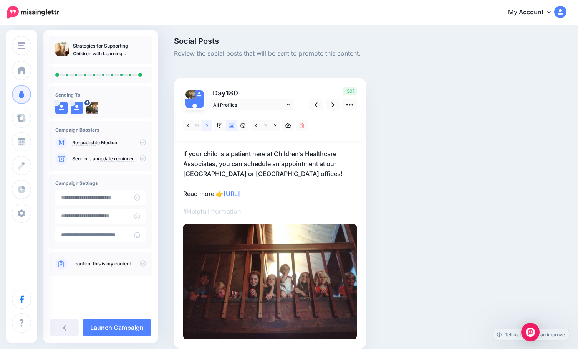
click at [207, 127] on icon at bounding box center [207, 125] width 2 height 3
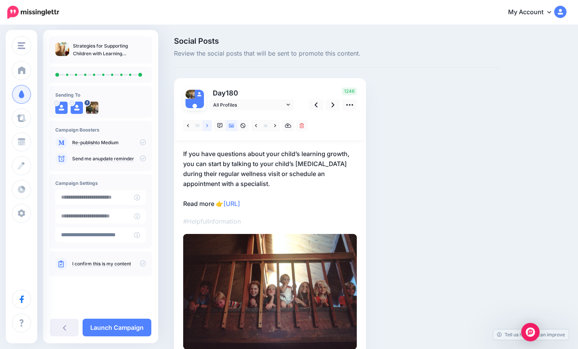
click at [207, 127] on icon at bounding box center [207, 125] width 2 height 3
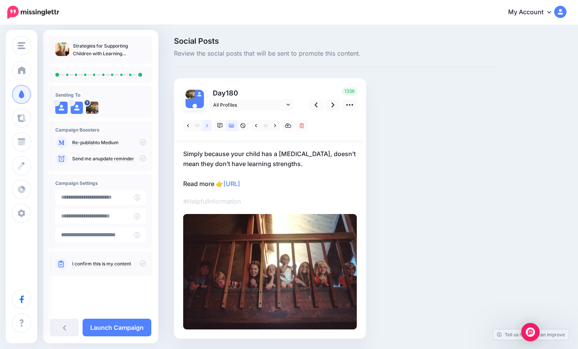
click at [207, 127] on icon at bounding box center [207, 125] width 2 height 3
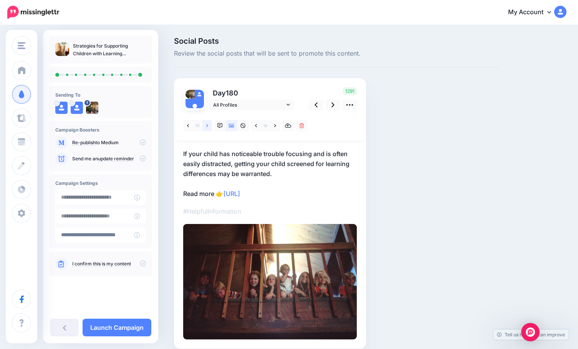
click at [207, 127] on icon at bounding box center [207, 125] width 2 height 3
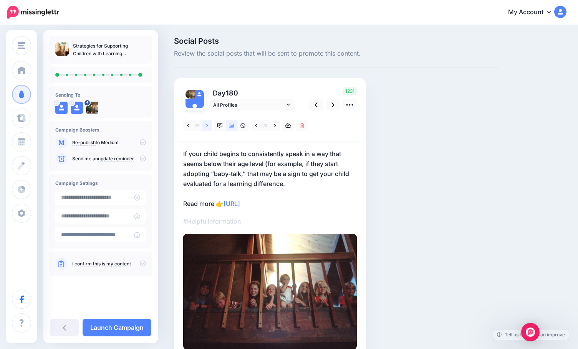
click at [207, 127] on icon at bounding box center [207, 125] width 2 height 3
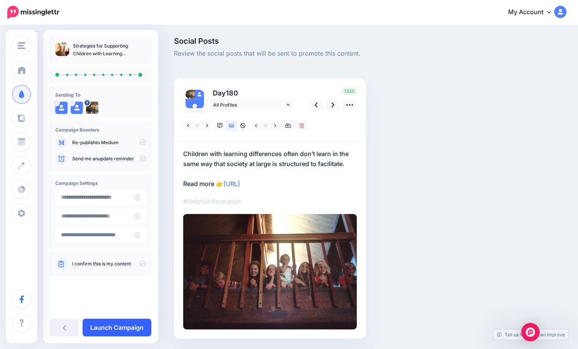
click at [133, 324] on link "Launch Campaign" at bounding box center [117, 328] width 69 height 18
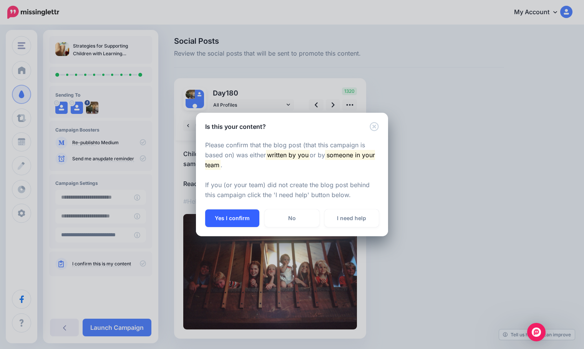
click at [242, 214] on button "Yes I confirm" at bounding box center [232, 219] width 54 height 18
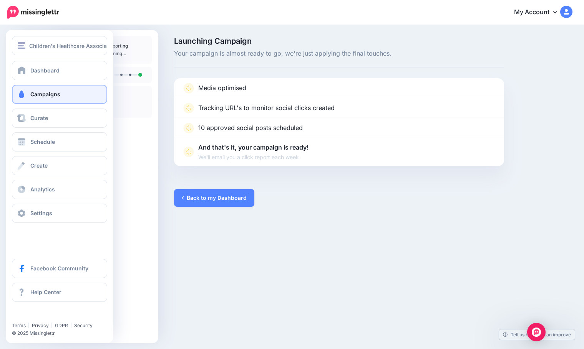
click at [20, 98] on span at bounding box center [22, 95] width 10 height 8
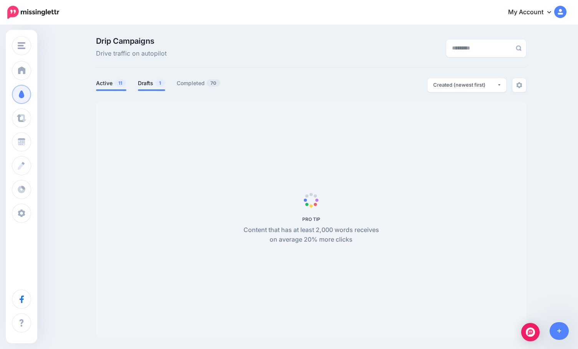
click at [147, 84] on link "Drafts 1" at bounding box center [151, 83] width 27 height 9
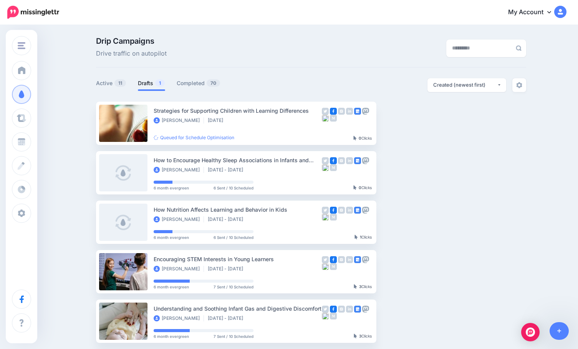
click at [149, 83] on link "Drafts 1" at bounding box center [151, 83] width 27 height 9
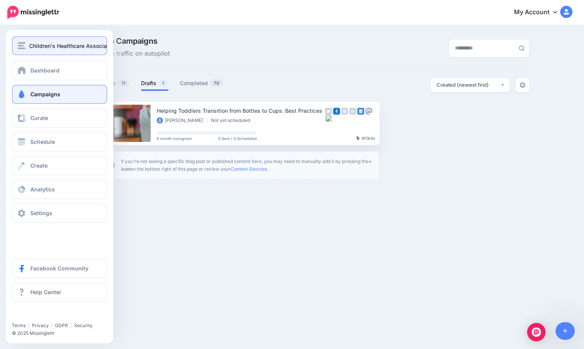
click at [40, 45] on span "Children's Healthcare Associates" at bounding box center [72, 45] width 86 height 9
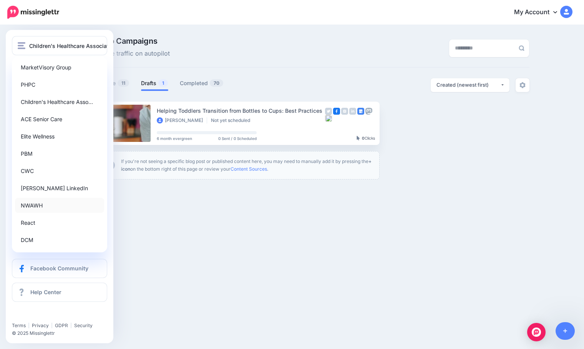
click at [28, 207] on link "NWAWH" at bounding box center [59, 205] width 89 height 15
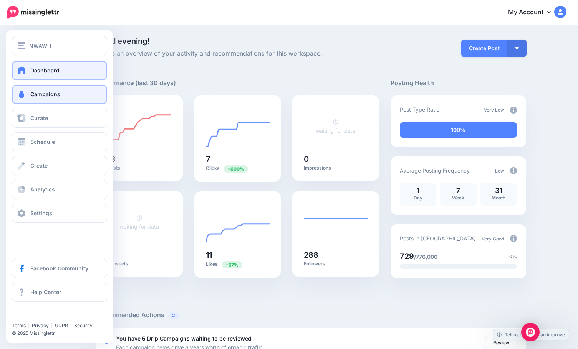
click at [51, 94] on span "Campaigns" at bounding box center [45, 94] width 30 height 7
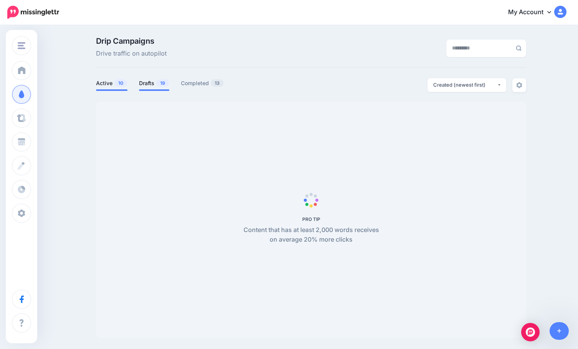
click at [150, 83] on link "Drafts 19" at bounding box center [154, 83] width 30 height 9
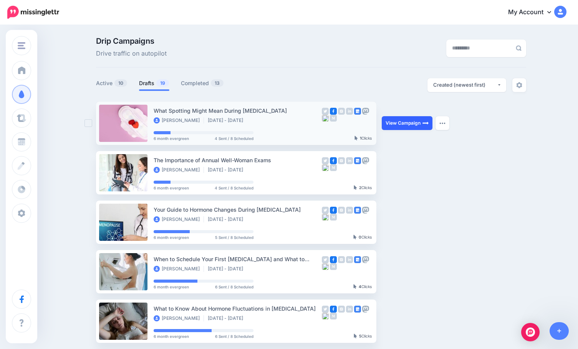
click at [407, 124] on link "View Campaign" at bounding box center [407, 123] width 51 height 14
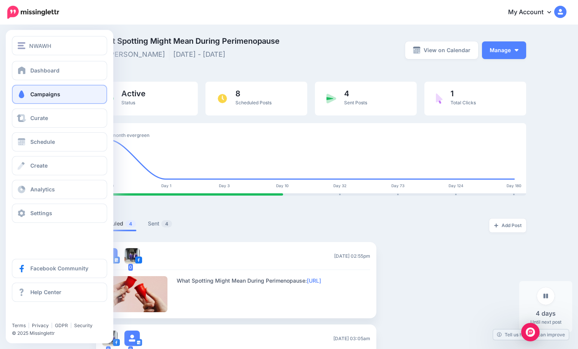
click at [54, 96] on span "Campaigns" at bounding box center [45, 94] width 30 height 7
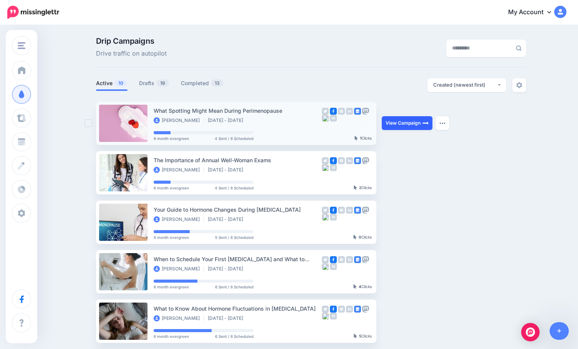
click at [397, 123] on link "View Campaign" at bounding box center [407, 123] width 51 height 14
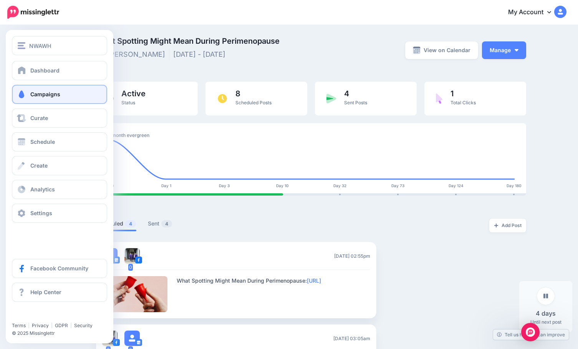
click at [47, 92] on span "Campaigns" at bounding box center [45, 94] width 30 height 7
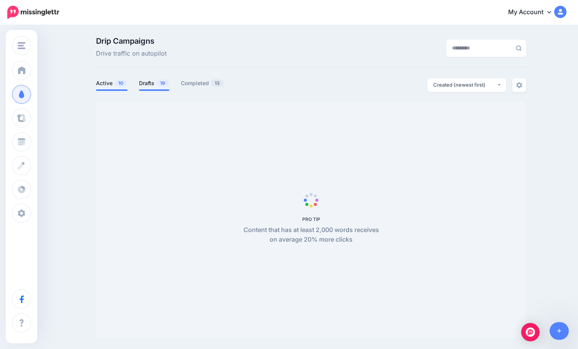
click at [149, 84] on link "Drafts 19" at bounding box center [154, 83] width 30 height 9
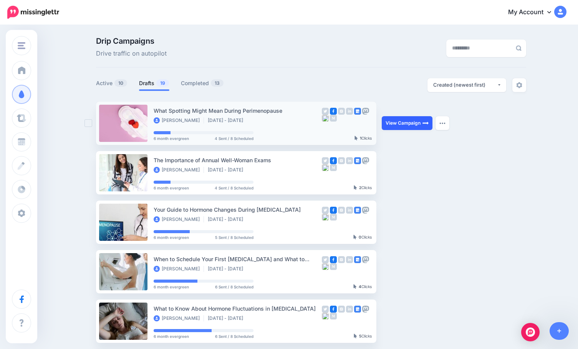
click at [409, 127] on link "View Campaign" at bounding box center [407, 123] width 51 height 14
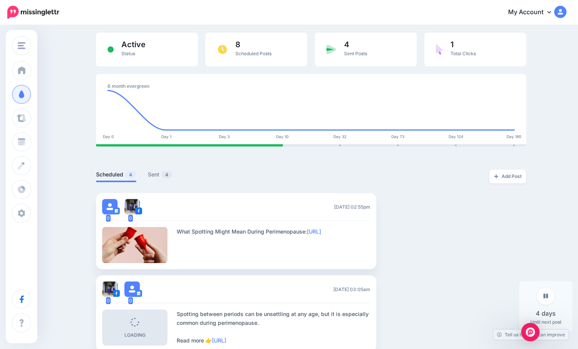
scroll to position [38, 0]
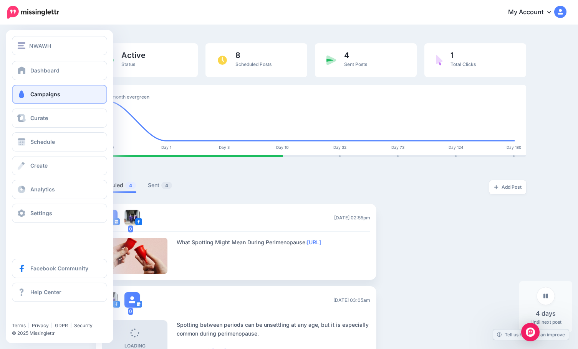
click at [45, 93] on span "Campaigns" at bounding box center [45, 94] width 30 height 7
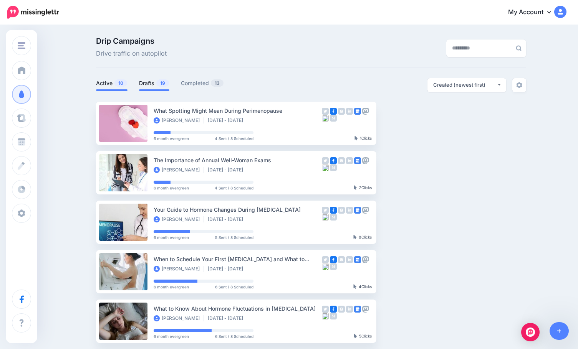
click at [150, 81] on link "Drafts 19" at bounding box center [154, 83] width 30 height 9
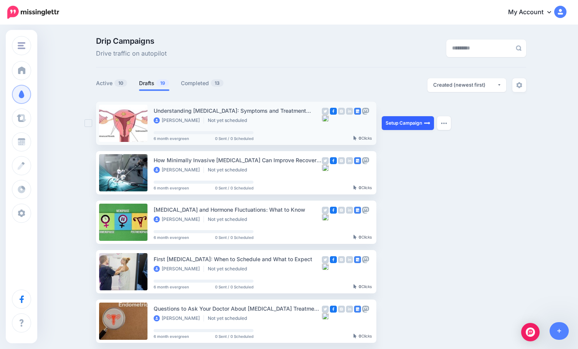
click at [399, 120] on link "Setup Campaign" at bounding box center [408, 123] width 52 height 14
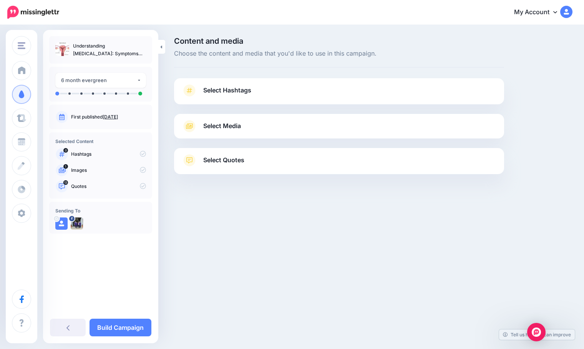
click at [236, 160] on span "Select Quotes" at bounding box center [223, 160] width 41 height 10
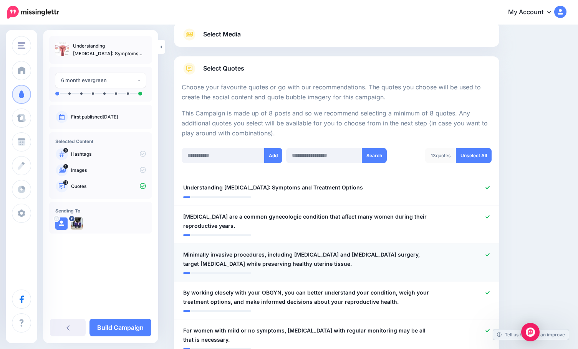
scroll to position [115, 0]
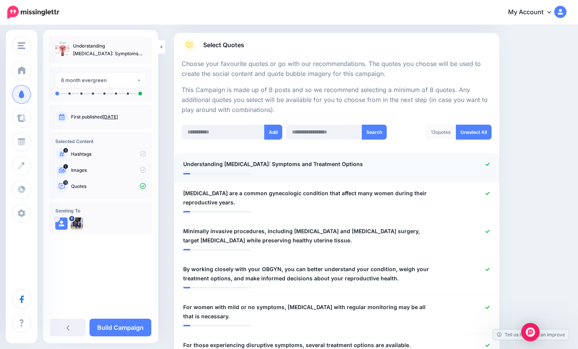
click at [495, 163] on div at bounding box center [469, 165] width 53 height 10
click at [490, 164] on icon at bounding box center [487, 164] width 4 height 3
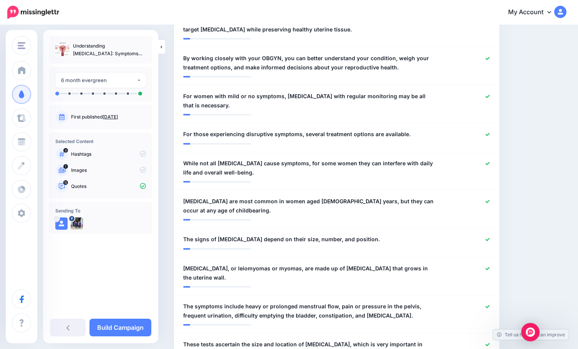
scroll to position [384, 0]
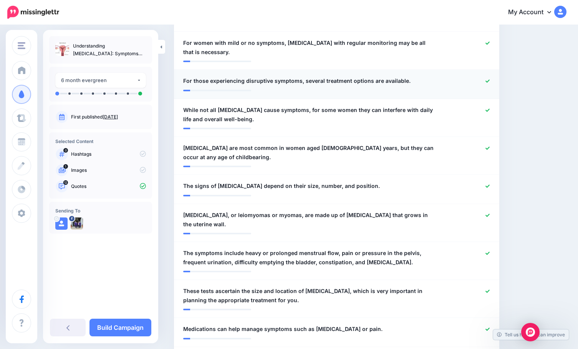
click at [490, 79] on icon at bounding box center [487, 81] width 4 height 4
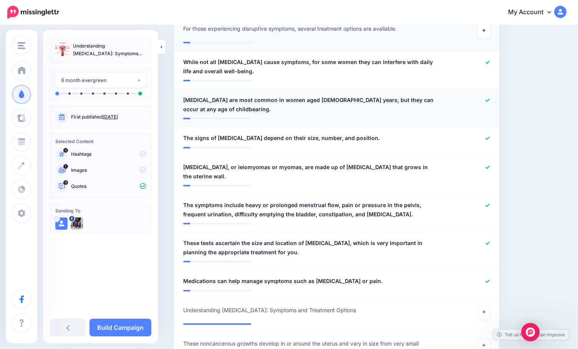
scroll to position [461, 0]
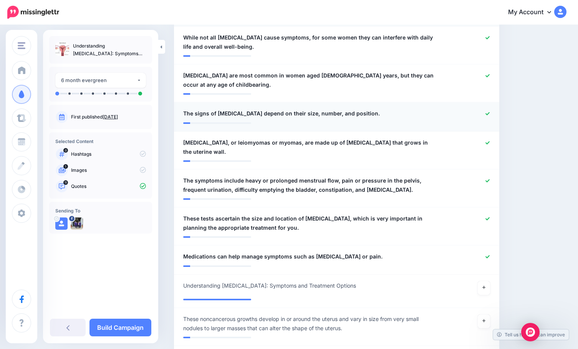
click at [495, 113] on div at bounding box center [469, 114] width 53 height 10
click at [490, 113] on icon at bounding box center [487, 113] width 4 height 3
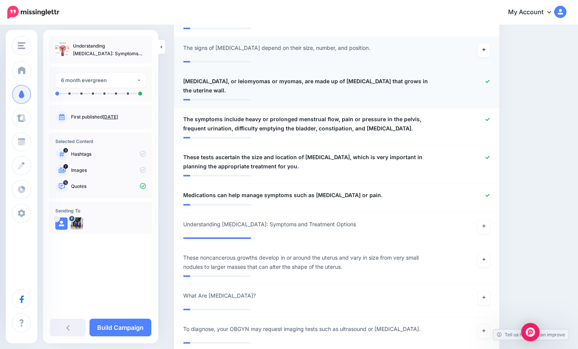
scroll to position [538, 0]
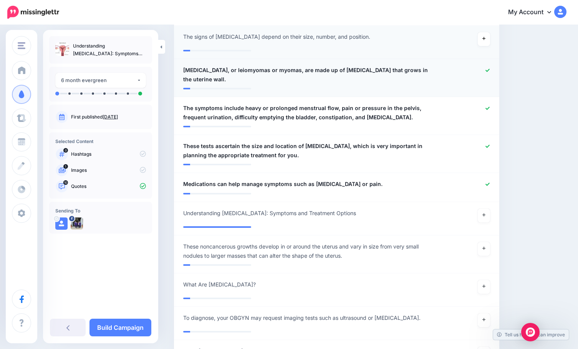
click at [490, 73] on link at bounding box center [487, 70] width 4 height 5
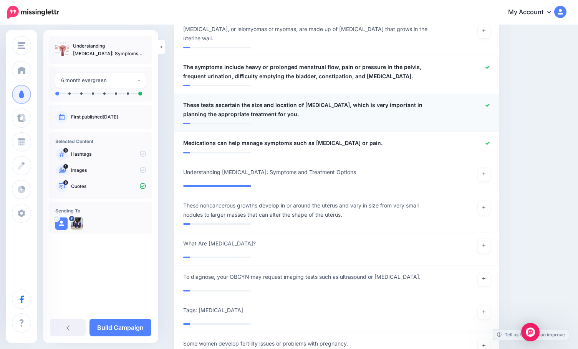
scroll to position [576, 0]
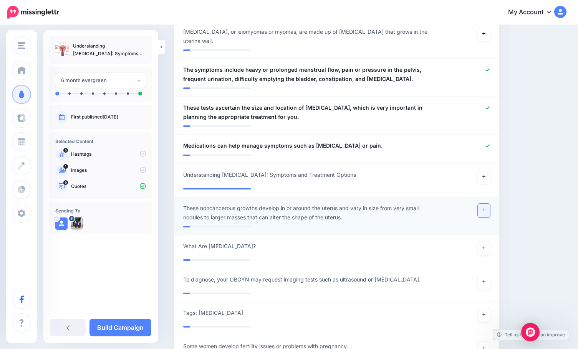
click at [490, 206] on link at bounding box center [484, 211] width 12 height 14
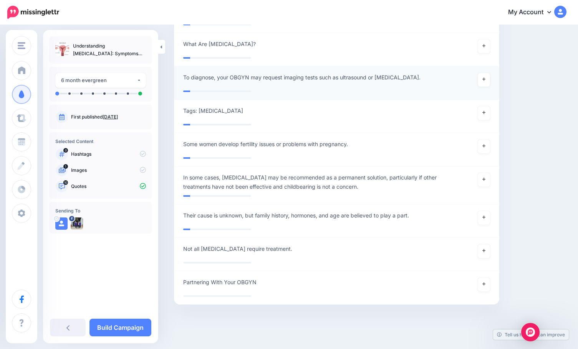
scroll to position [779, 0]
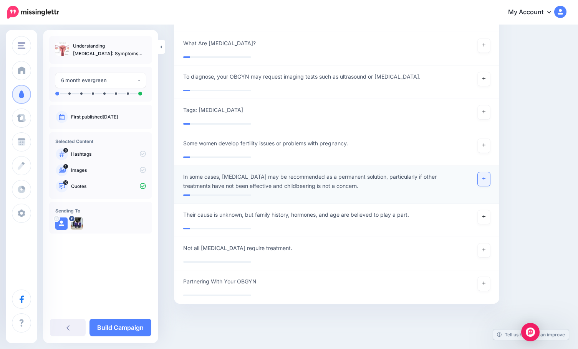
click at [485, 177] on icon at bounding box center [483, 178] width 3 height 3
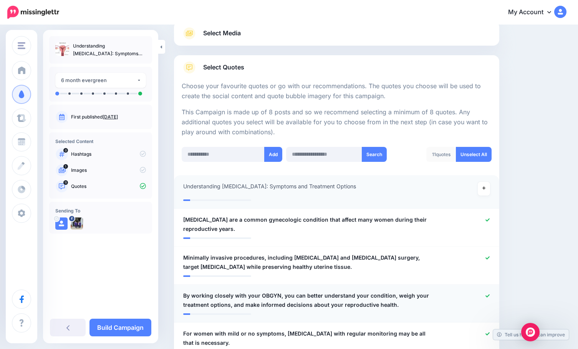
scroll to position [0, 0]
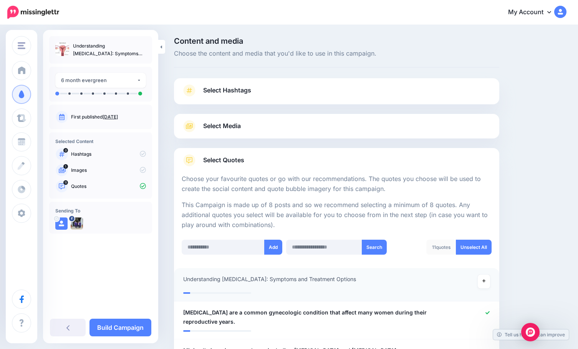
click at [253, 124] on link "Select Media" at bounding box center [337, 126] width 310 height 12
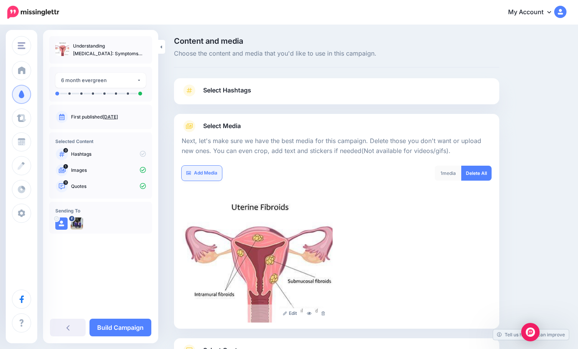
click at [208, 174] on link "Add Media" at bounding box center [202, 173] width 40 height 15
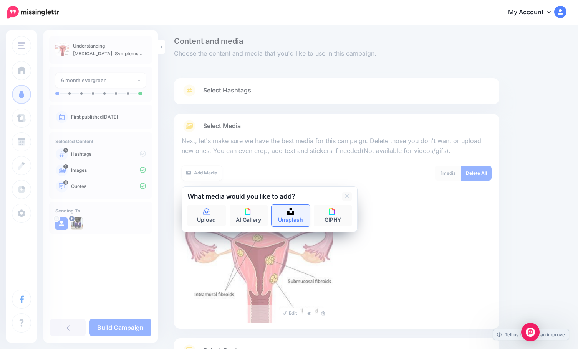
click at [290, 215] on link "Unsplash" at bounding box center [290, 216] width 38 height 22
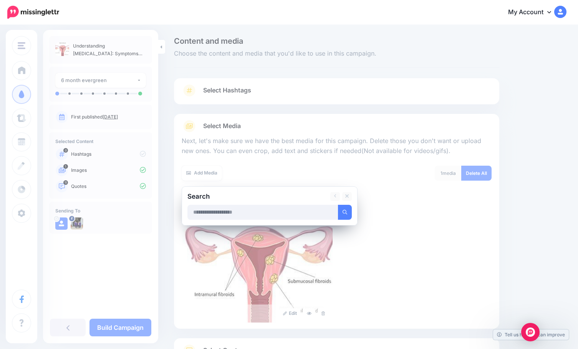
click at [269, 211] on input "text" at bounding box center [262, 212] width 151 height 15
type input "*******"
click at [338, 205] on button "submit" at bounding box center [345, 212] width 14 height 15
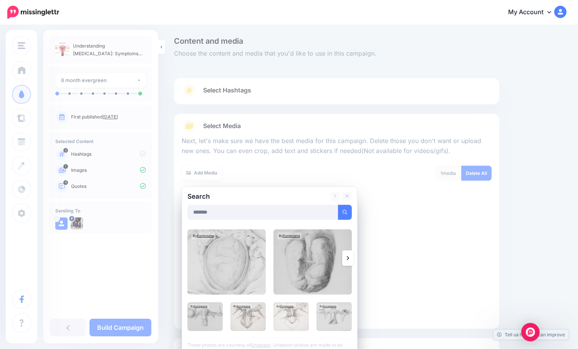
click at [348, 255] on icon at bounding box center [348, 258] width 2 height 6
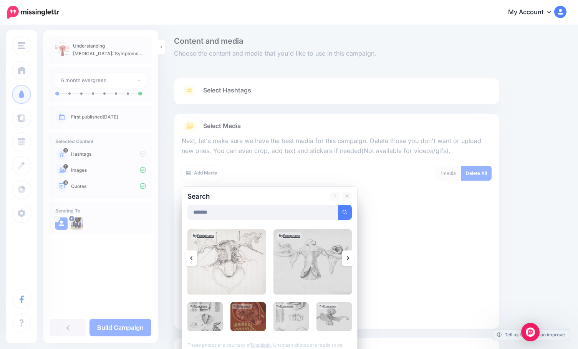
click at [347, 257] on icon at bounding box center [348, 258] width 2 height 6
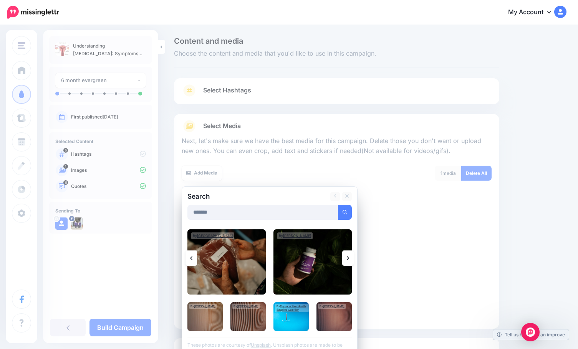
click at [347, 257] on icon at bounding box center [348, 258] width 2 height 6
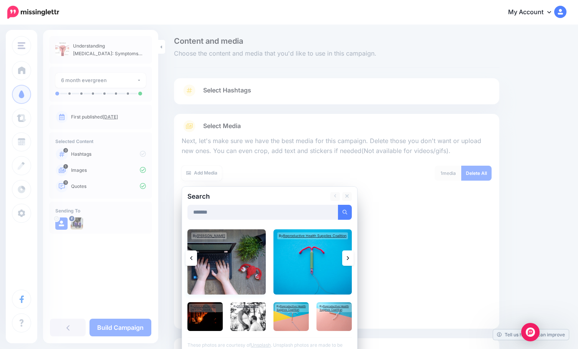
click at [243, 270] on img at bounding box center [226, 262] width 78 height 65
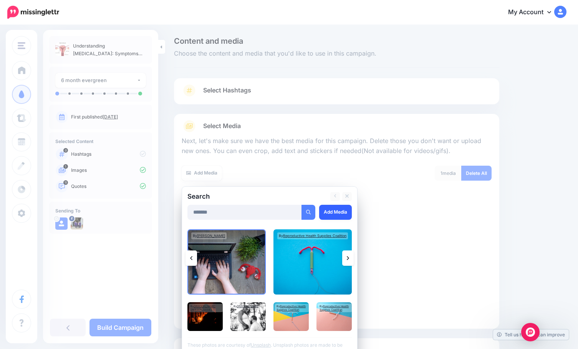
click at [337, 210] on link "Add Media" at bounding box center [335, 212] width 33 height 15
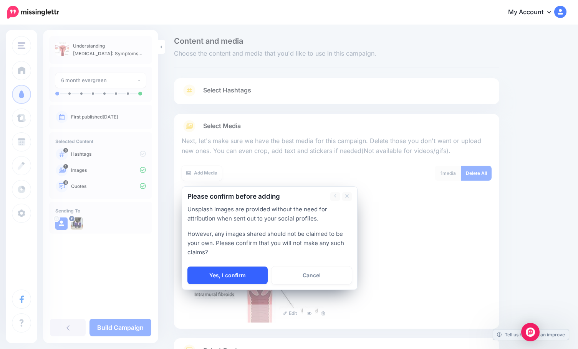
click at [249, 275] on link "Yes, I confirm" at bounding box center [227, 276] width 80 height 18
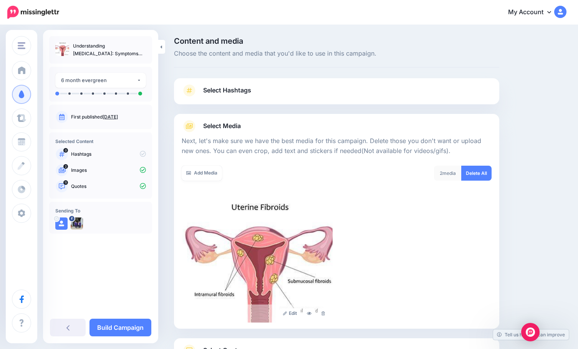
click at [249, 275] on img at bounding box center [257, 261] width 151 height 123
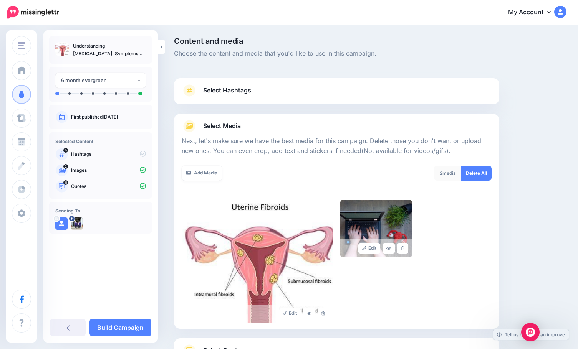
scroll to position [65, 0]
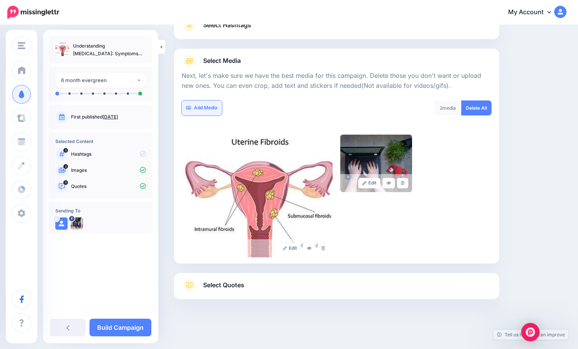
click at [208, 103] on link "Add Media" at bounding box center [202, 108] width 40 height 15
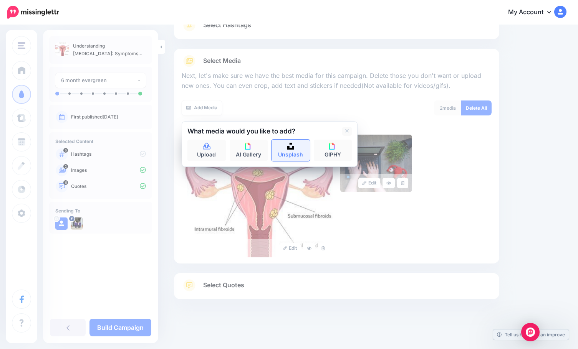
click at [294, 150] on link "Unsplash" at bounding box center [290, 151] width 38 height 22
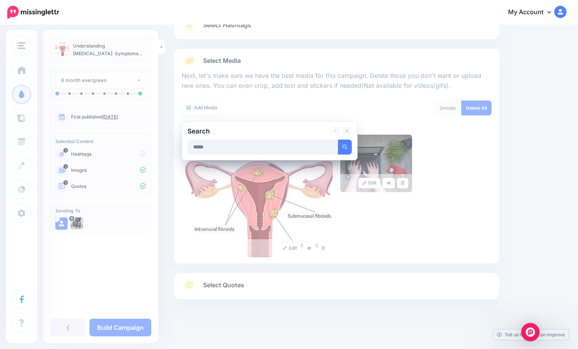
type input "*****"
click at [338, 140] on button "submit" at bounding box center [345, 147] width 14 height 15
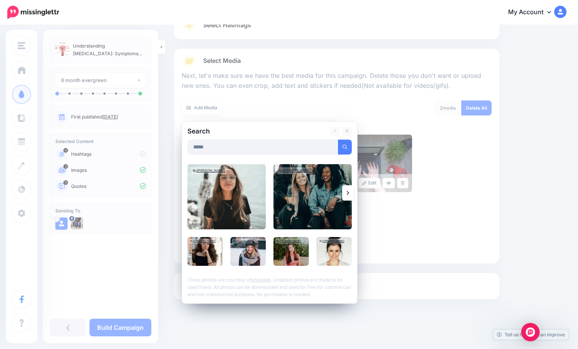
click at [349, 189] on link at bounding box center [348, 192] width 12 height 15
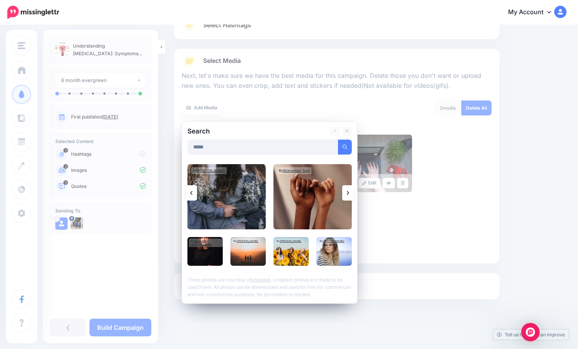
click at [348, 194] on icon at bounding box center [348, 193] width 2 height 6
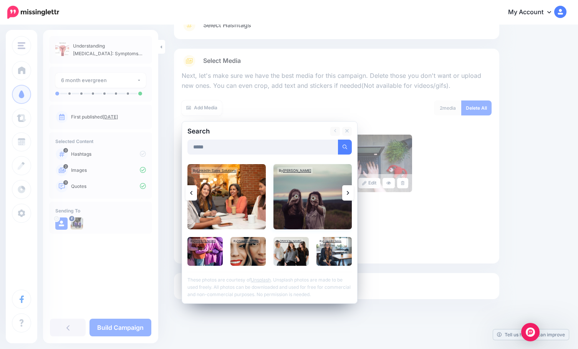
click at [308, 203] on img at bounding box center [312, 196] width 78 height 65
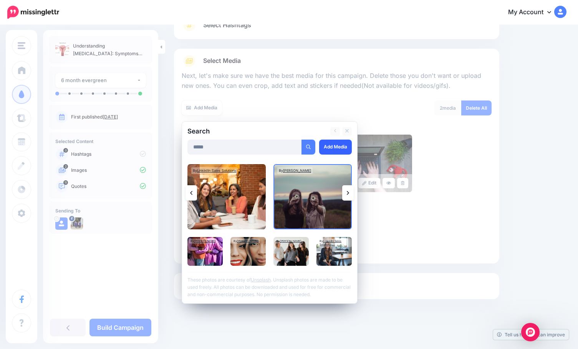
click at [333, 145] on link "Add Media" at bounding box center [335, 147] width 33 height 15
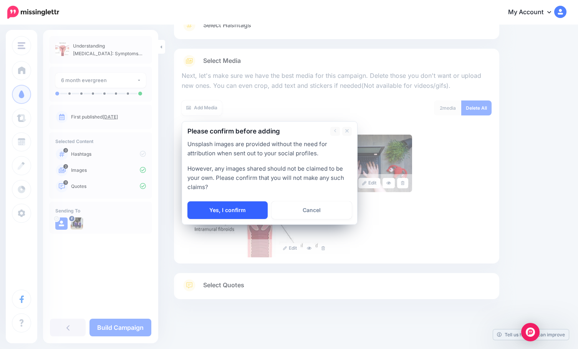
click at [242, 209] on link "Yes, I confirm" at bounding box center [227, 211] width 80 height 18
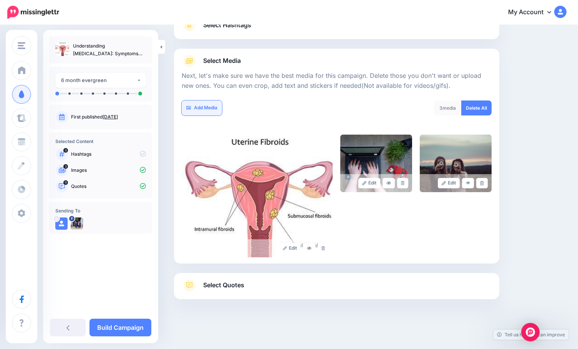
click at [206, 103] on link "Add Media" at bounding box center [202, 108] width 40 height 15
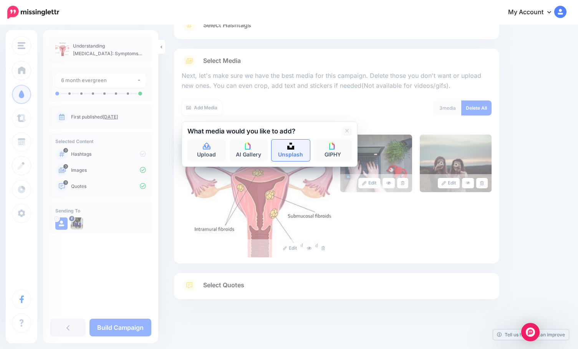
click at [300, 149] on link "Unsplash" at bounding box center [290, 151] width 38 height 22
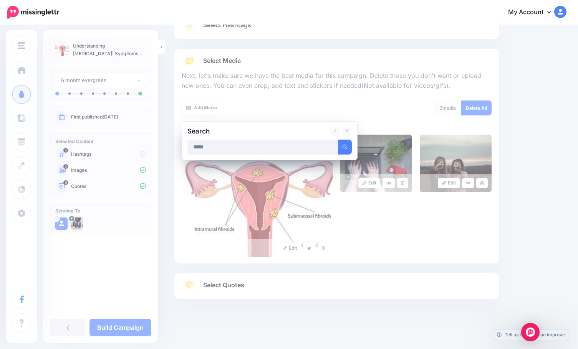
type input "*****"
click at [338, 140] on button "submit" at bounding box center [345, 147] width 14 height 15
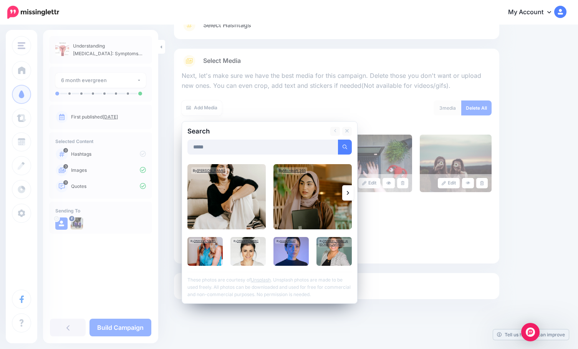
click at [346, 187] on link at bounding box center [348, 192] width 12 height 15
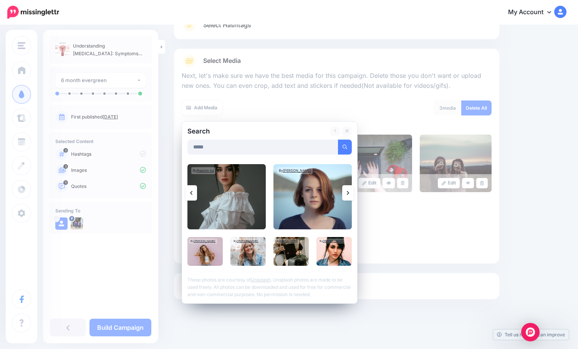
click at [346, 191] on link at bounding box center [348, 192] width 12 height 15
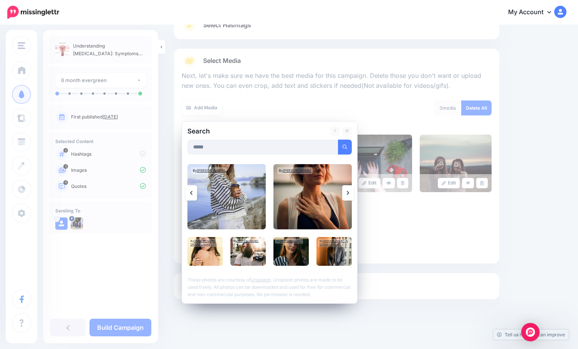
click at [346, 191] on link at bounding box center [348, 192] width 12 height 15
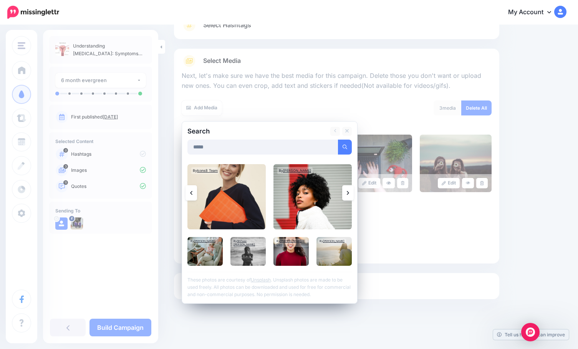
click at [346, 191] on link at bounding box center [348, 192] width 12 height 15
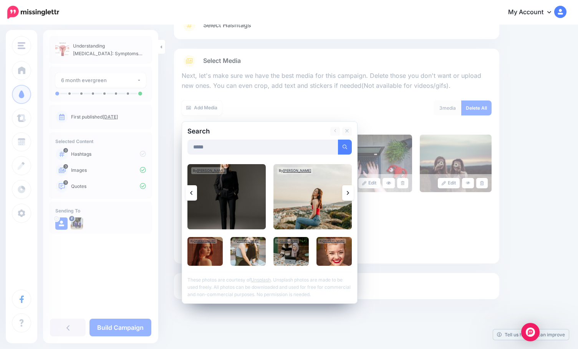
click at [350, 189] on link at bounding box center [348, 192] width 12 height 15
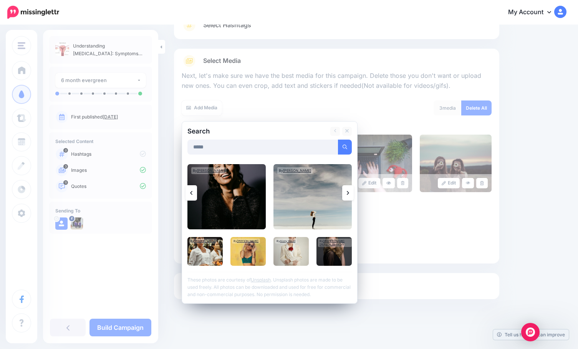
click at [350, 189] on link at bounding box center [348, 192] width 12 height 15
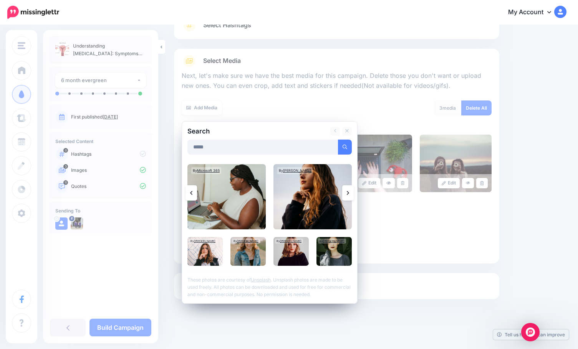
click at [342, 193] on link at bounding box center [348, 192] width 12 height 15
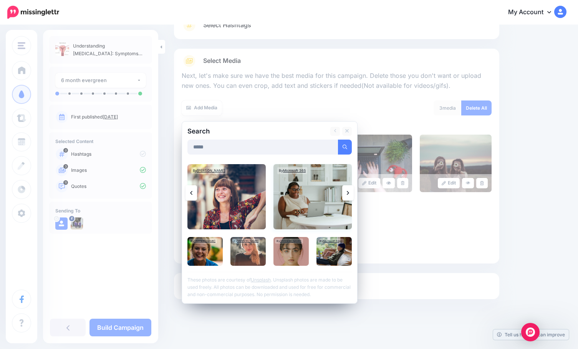
click at [293, 208] on img at bounding box center [312, 196] width 78 height 65
click at [238, 207] on img at bounding box center [226, 196] width 78 height 65
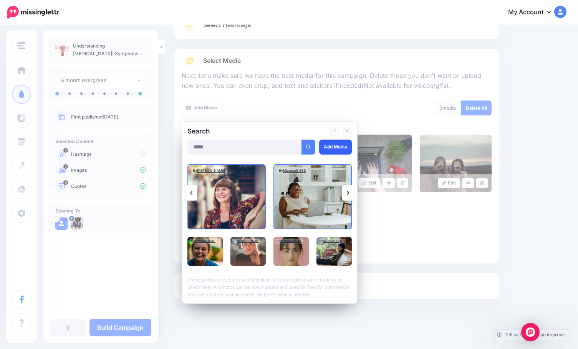
click at [336, 147] on link "Add Media" at bounding box center [335, 147] width 33 height 15
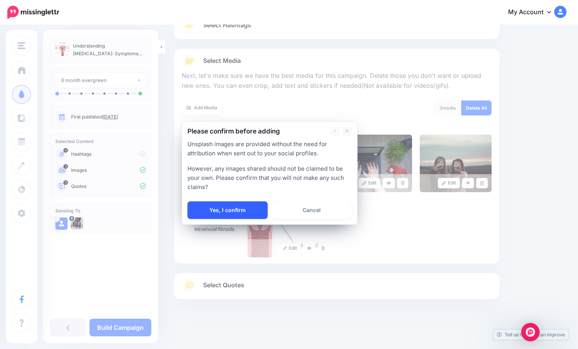
click at [227, 207] on link "Yes, I confirm" at bounding box center [227, 211] width 80 height 18
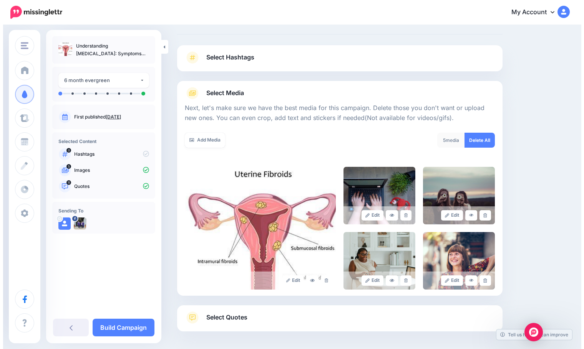
scroll to position [0, 0]
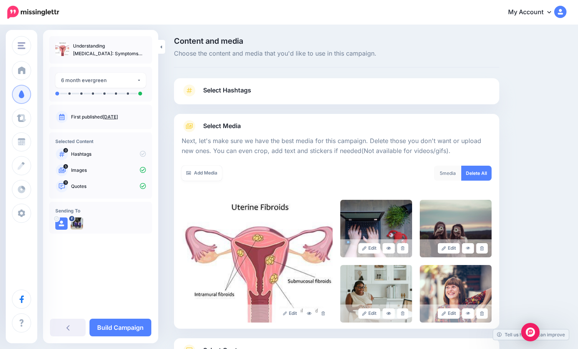
click at [284, 89] on link "Select Hashtags" at bounding box center [337, 94] width 310 height 20
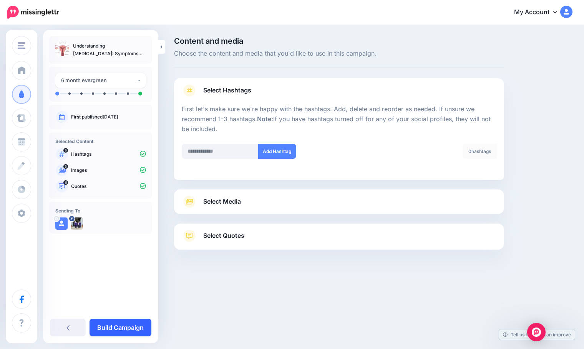
click at [121, 320] on link "Build Campaign" at bounding box center [120, 328] width 62 height 18
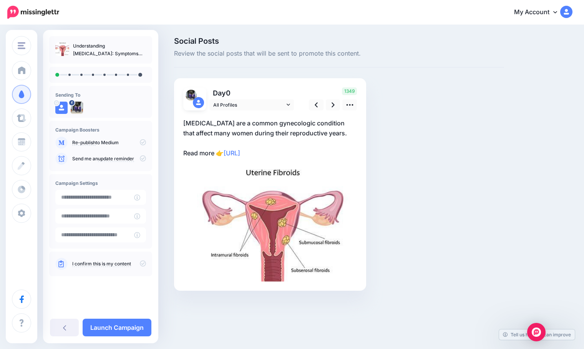
type input "**********"
click at [329, 105] on link at bounding box center [333, 104] width 15 height 11
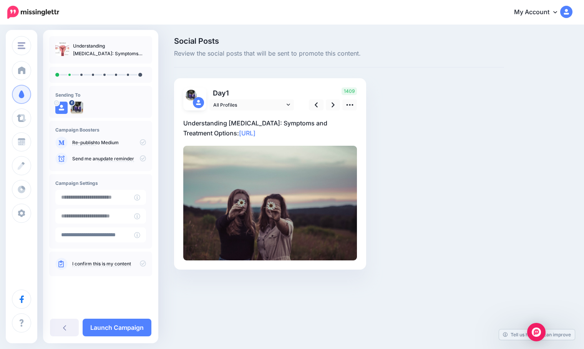
click at [351, 98] on div "1409" at bounding box center [332, 99] width 62 height 23
click at [351, 101] on icon at bounding box center [350, 105] width 8 height 8
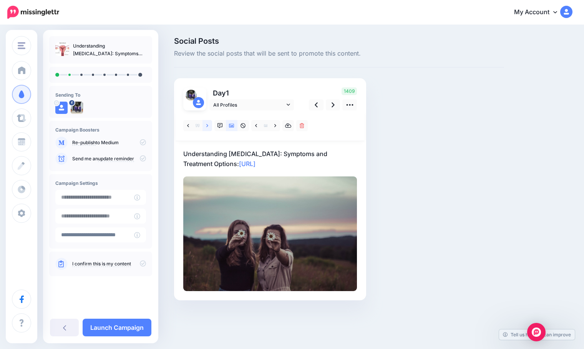
click at [206, 125] on icon at bounding box center [207, 125] width 2 height 5
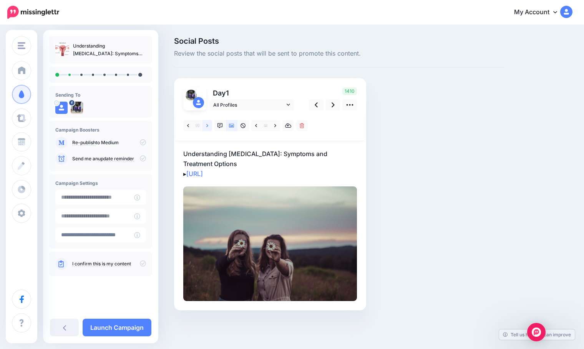
click at [206, 125] on icon at bounding box center [207, 125] width 2 height 5
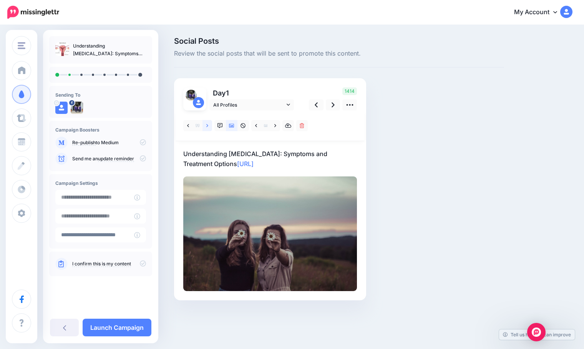
click at [206, 125] on icon at bounding box center [207, 125] width 2 height 5
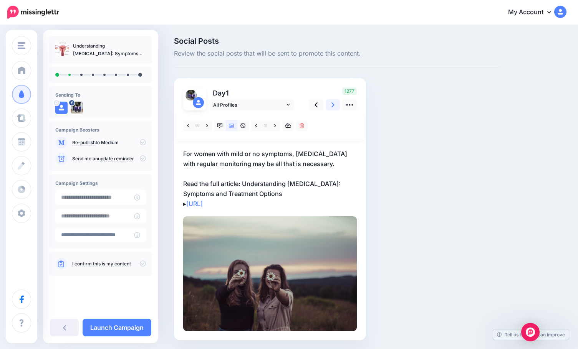
click at [331, 104] on icon at bounding box center [332, 105] width 3 height 8
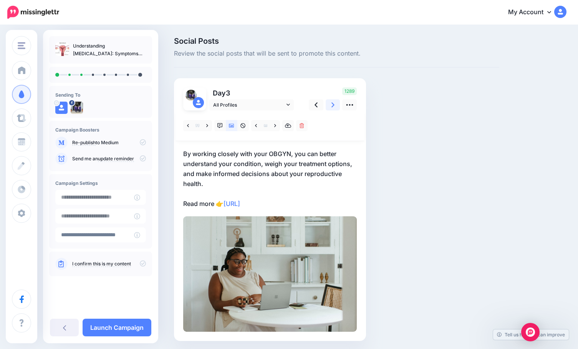
click at [334, 105] on icon at bounding box center [332, 105] width 3 height 5
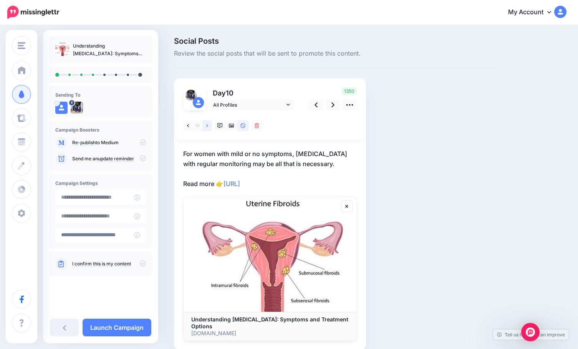
click at [208, 126] on icon at bounding box center [207, 125] width 2 height 5
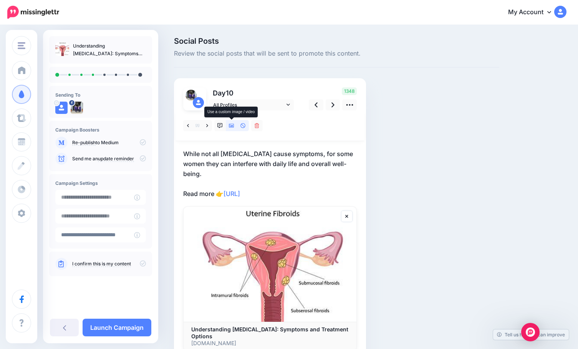
click at [230, 124] on icon at bounding box center [231, 125] width 5 height 5
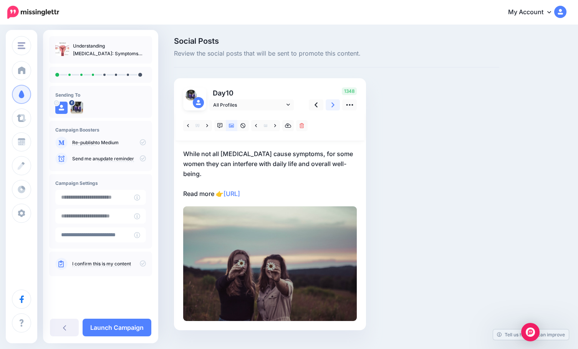
click at [332, 102] on icon at bounding box center [332, 105] width 3 height 8
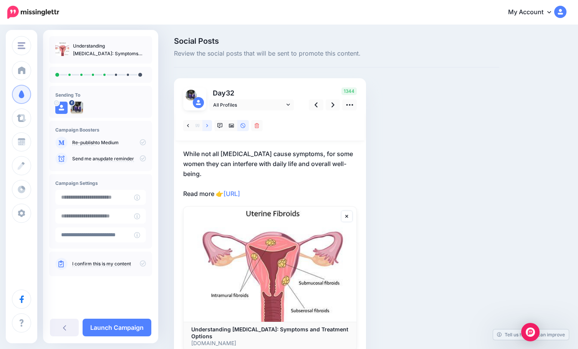
click at [204, 124] on link at bounding box center [207, 125] width 10 height 11
click at [318, 102] on link at bounding box center [316, 104] width 15 height 11
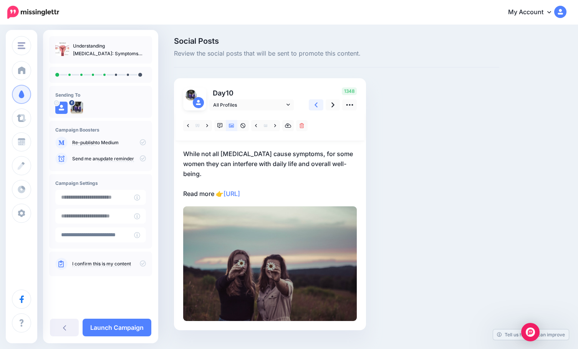
click at [317, 103] on icon at bounding box center [315, 105] width 3 height 5
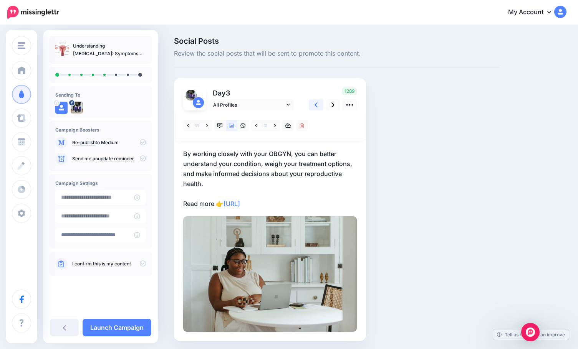
click at [317, 103] on icon at bounding box center [315, 105] width 3 height 5
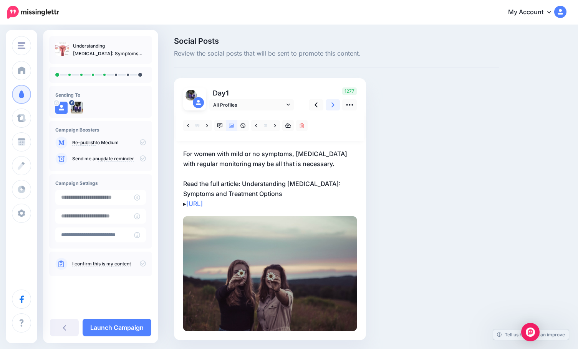
click at [333, 104] on icon at bounding box center [332, 105] width 3 height 5
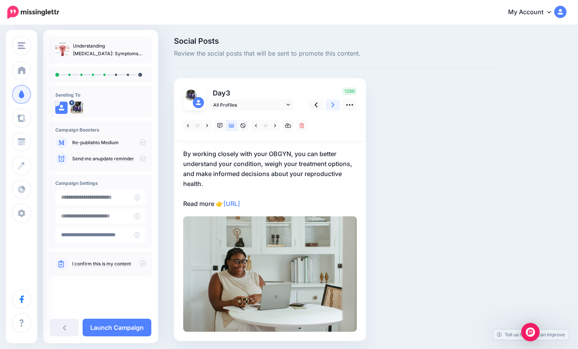
click at [332, 104] on icon at bounding box center [332, 105] width 3 height 8
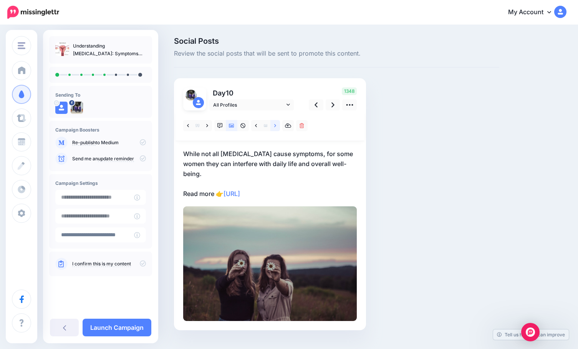
click at [274, 125] on icon at bounding box center [275, 125] width 2 height 5
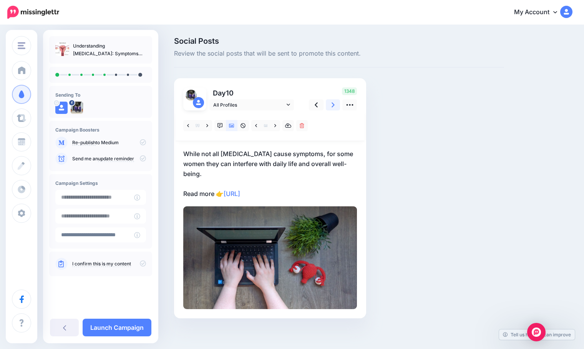
click at [331, 106] on icon at bounding box center [332, 105] width 3 height 8
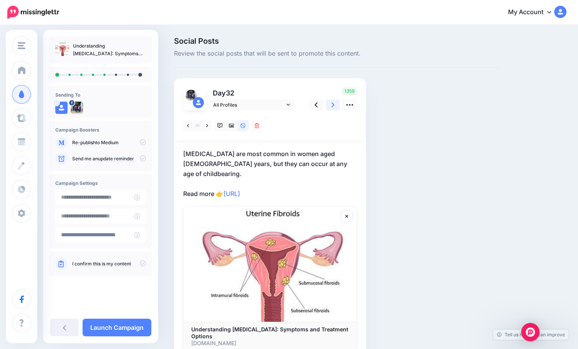
click at [331, 106] on icon at bounding box center [332, 105] width 3 height 8
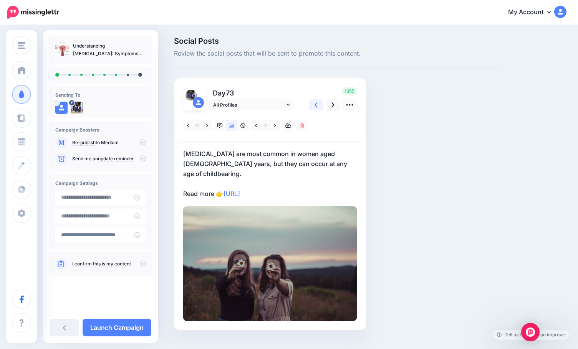
click at [317, 104] on icon at bounding box center [315, 105] width 3 height 8
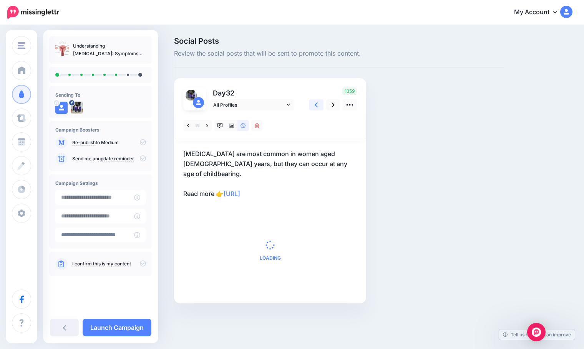
click at [317, 104] on icon at bounding box center [315, 105] width 3 height 8
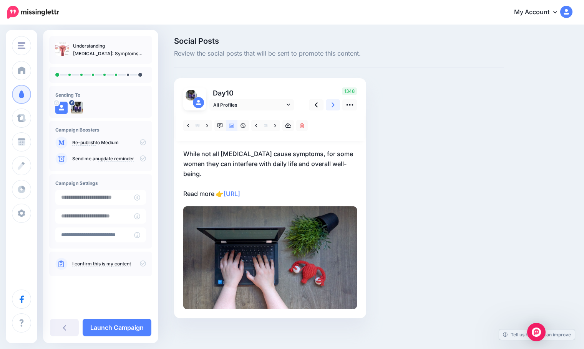
click at [329, 103] on link at bounding box center [333, 104] width 15 height 11
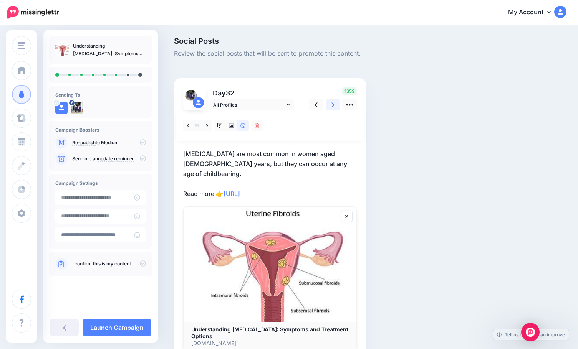
click at [331, 104] on icon at bounding box center [332, 105] width 3 height 8
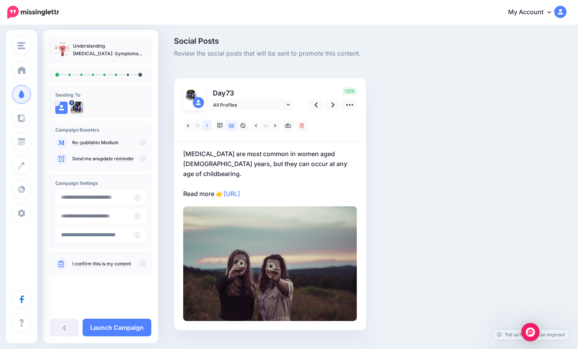
click at [205, 124] on link at bounding box center [207, 125] width 10 height 11
click at [332, 106] on icon at bounding box center [332, 105] width 3 height 8
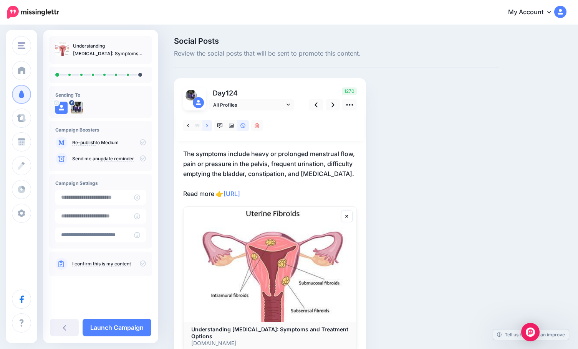
click at [207, 126] on icon at bounding box center [207, 125] width 2 height 3
click at [315, 102] on icon at bounding box center [315, 105] width 3 height 8
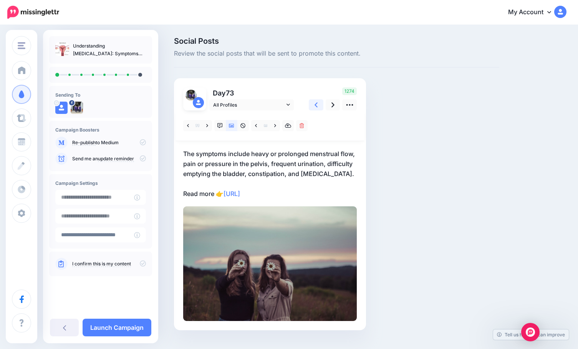
click at [316, 103] on icon at bounding box center [315, 105] width 3 height 8
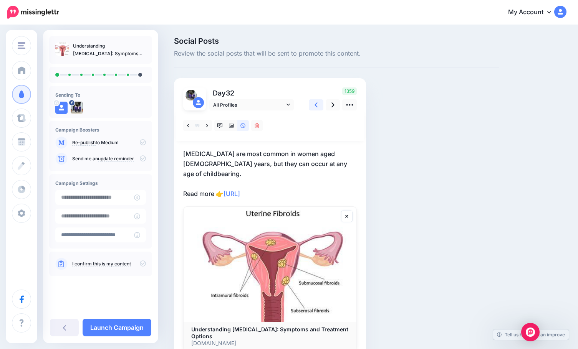
click at [316, 103] on icon at bounding box center [315, 105] width 3 height 8
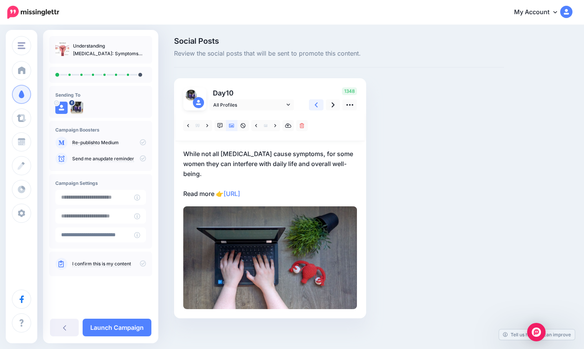
click at [316, 103] on icon at bounding box center [315, 105] width 3 height 8
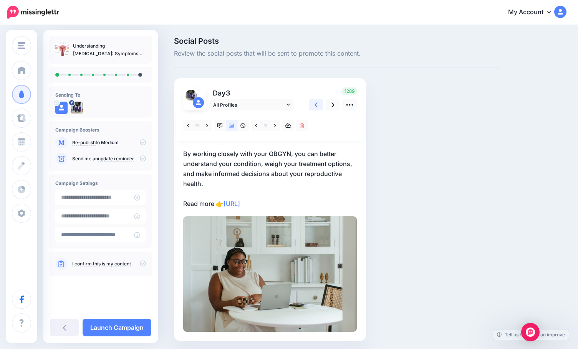
click at [316, 103] on icon at bounding box center [315, 105] width 3 height 8
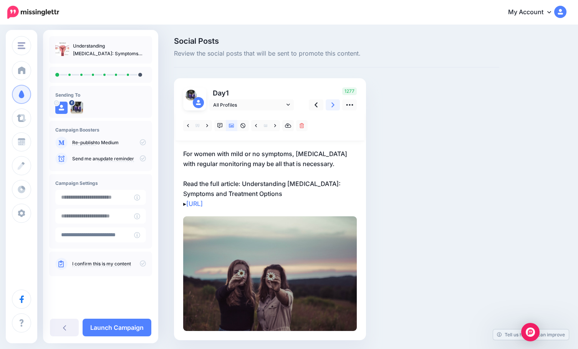
click at [333, 105] on icon at bounding box center [332, 105] width 3 height 5
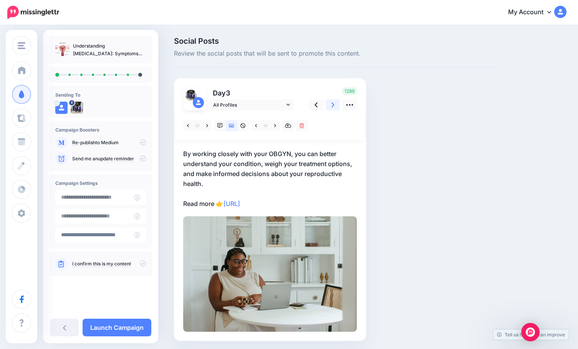
click at [333, 105] on icon at bounding box center [332, 105] width 3 height 5
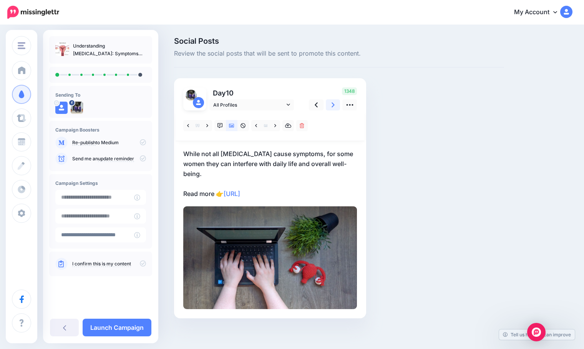
click at [333, 105] on icon at bounding box center [332, 105] width 3 height 5
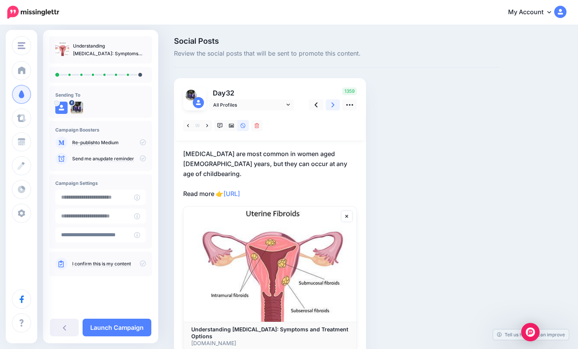
click at [333, 105] on icon at bounding box center [332, 105] width 3 height 5
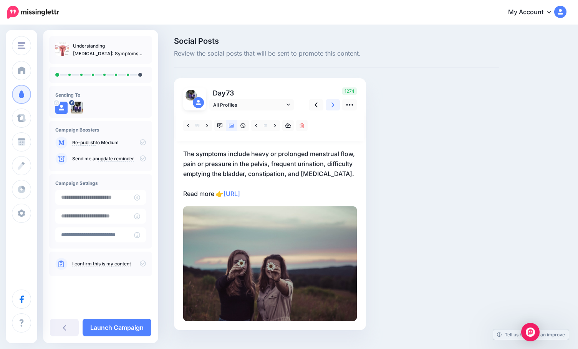
click at [333, 105] on icon at bounding box center [332, 105] width 3 height 5
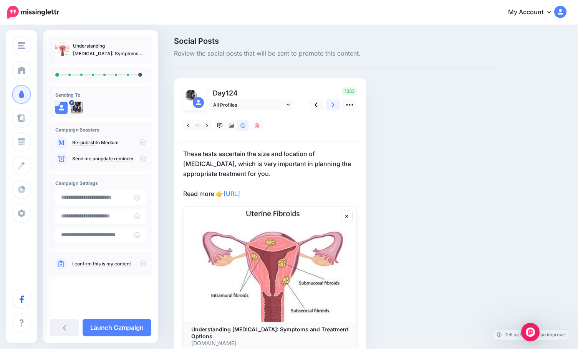
click at [335, 104] on link at bounding box center [333, 104] width 15 height 11
click at [318, 106] on icon at bounding box center [315, 105] width 3 height 8
click at [318, 104] on icon at bounding box center [315, 105] width 3 height 8
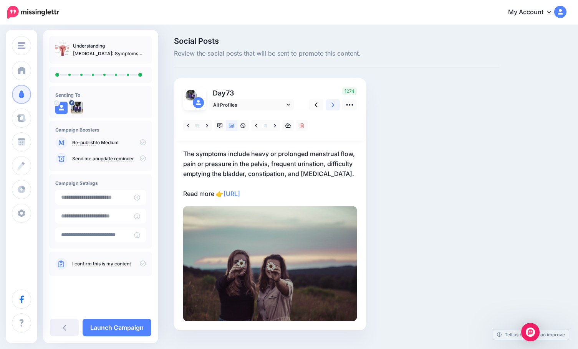
click at [331, 106] on icon at bounding box center [332, 105] width 3 height 8
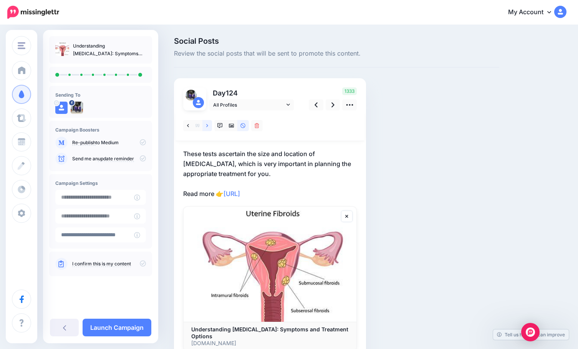
click at [208, 127] on icon at bounding box center [207, 125] width 2 height 5
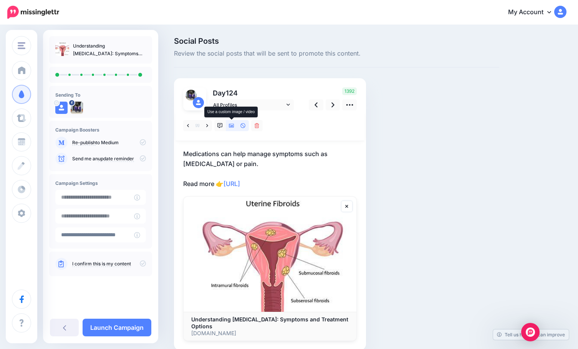
click at [233, 126] on icon at bounding box center [231, 125] width 5 height 5
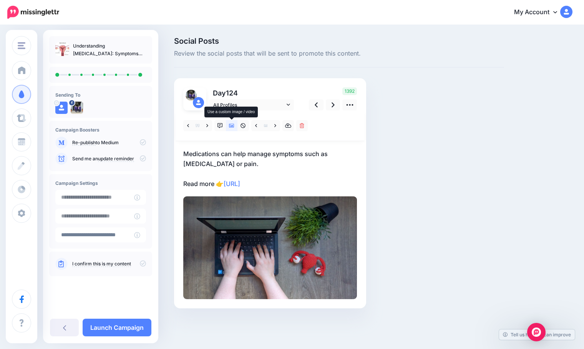
click at [233, 126] on icon at bounding box center [231, 125] width 5 height 5
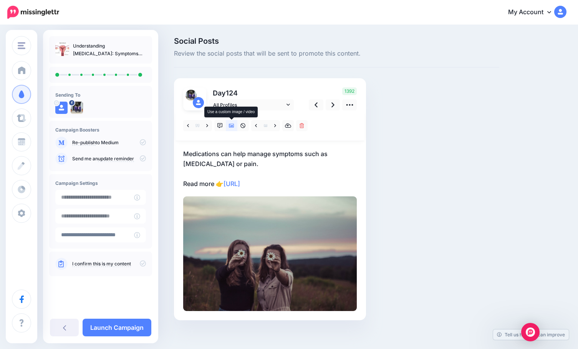
click at [233, 126] on icon at bounding box center [231, 125] width 5 height 5
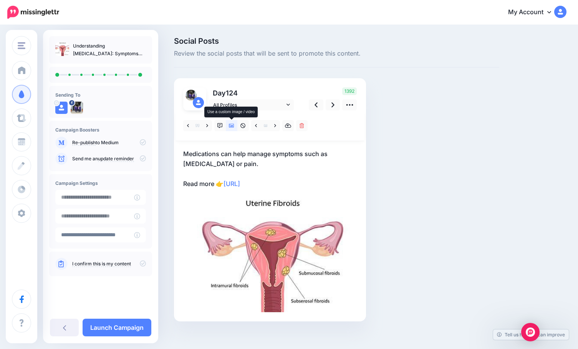
click at [233, 126] on icon at bounding box center [231, 125] width 5 height 5
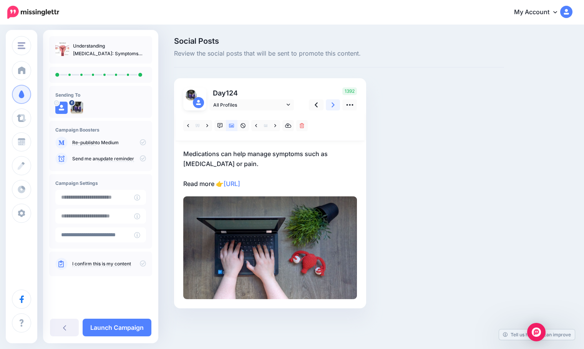
click at [333, 106] on icon at bounding box center [332, 105] width 3 height 5
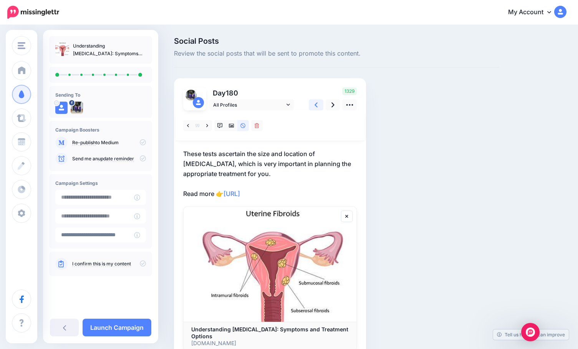
click at [318, 105] on link at bounding box center [316, 104] width 15 height 11
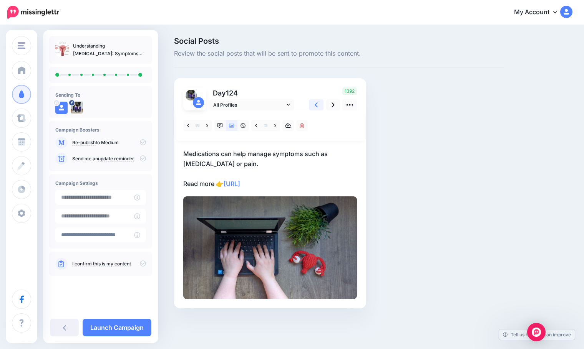
click at [318, 105] on link at bounding box center [316, 104] width 15 height 11
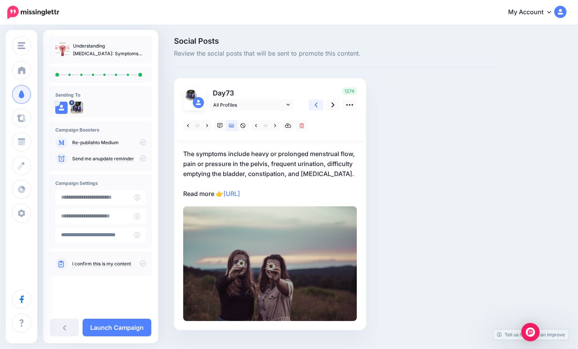
click at [318, 105] on link at bounding box center [316, 104] width 15 height 11
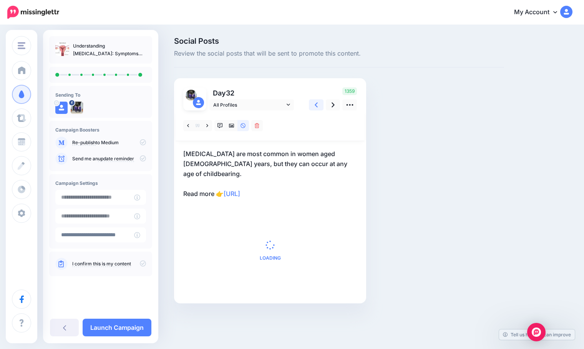
click at [318, 105] on link at bounding box center [316, 104] width 15 height 11
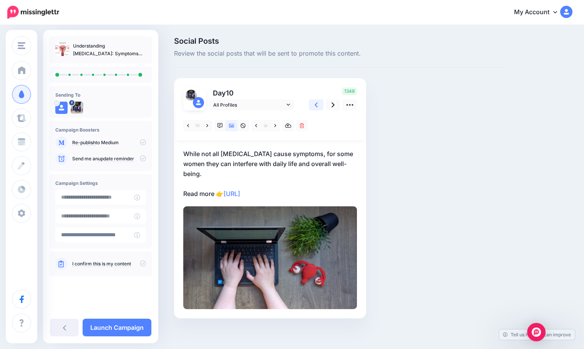
click at [318, 105] on link at bounding box center [316, 104] width 15 height 11
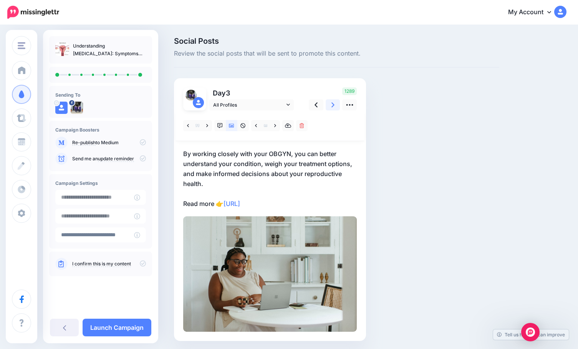
click at [331, 104] on link at bounding box center [333, 104] width 15 height 11
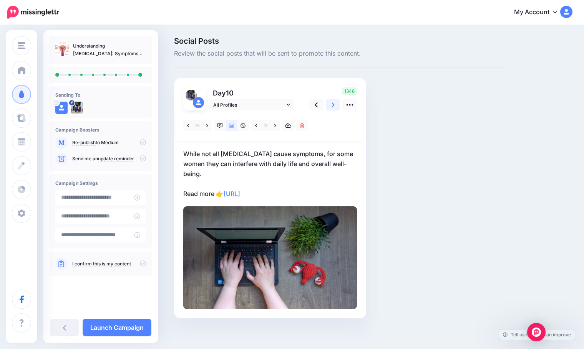
click at [331, 104] on link at bounding box center [333, 104] width 15 height 11
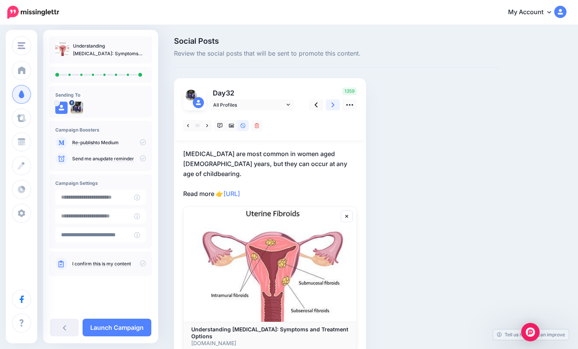
click at [331, 104] on link at bounding box center [333, 104] width 15 height 11
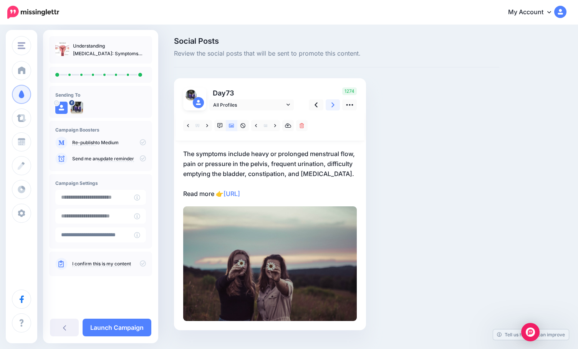
click at [331, 104] on link at bounding box center [333, 104] width 15 height 11
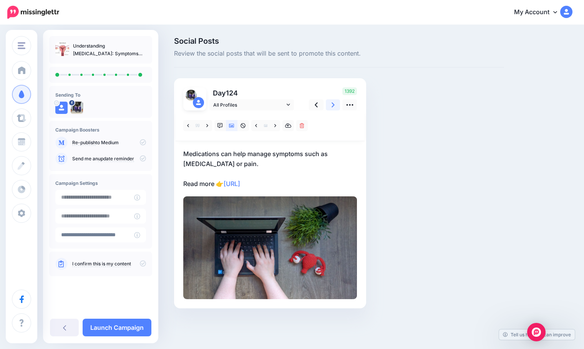
click at [331, 104] on link at bounding box center [333, 104] width 15 height 11
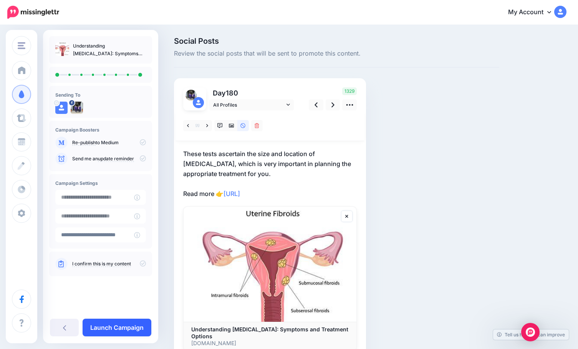
click at [126, 329] on link "Launch Campaign" at bounding box center [117, 328] width 69 height 18
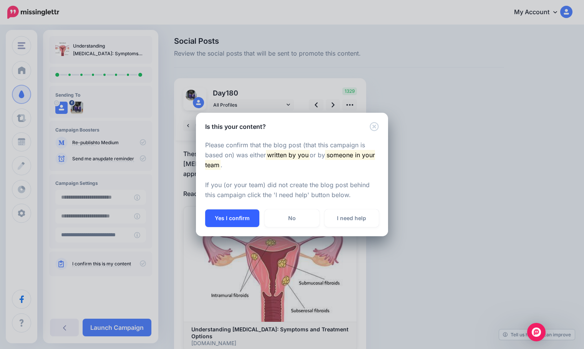
click at [234, 217] on button "Yes I confirm" at bounding box center [232, 219] width 54 height 18
